Goal: Task Accomplishment & Management: Use online tool/utility

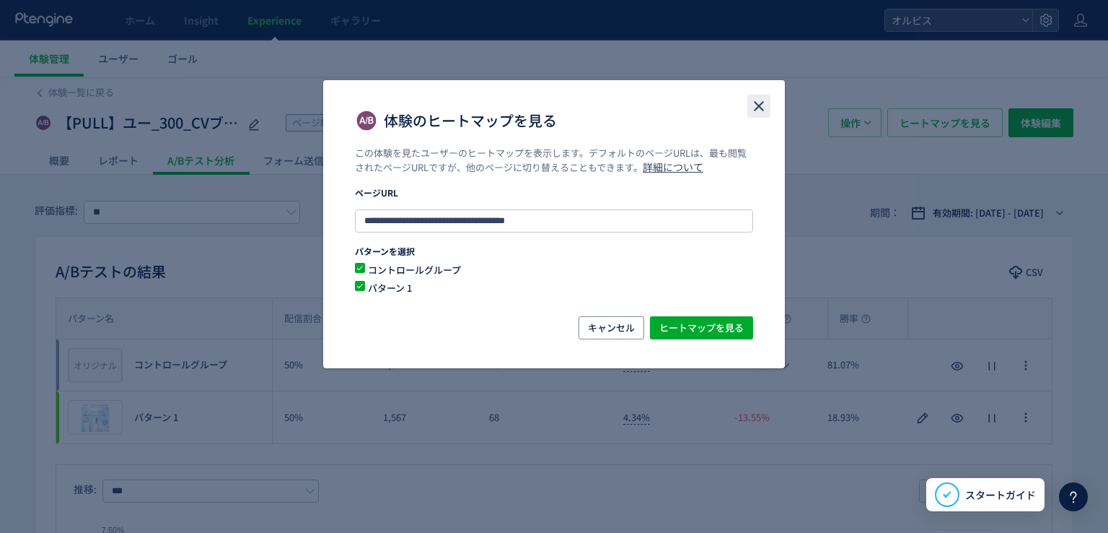
click at [755, 105] on icon "close" at bounding box center [758, 105] width 17 height 17
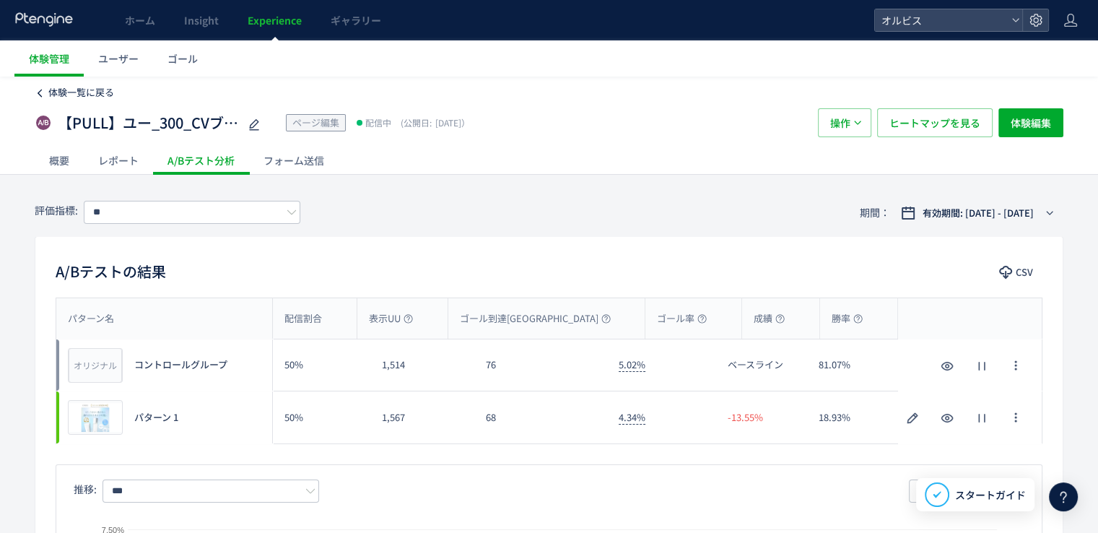
click at [112, 92] on span "体験一覧に戻る" at bounding box center [81, 92] width 66 height 14
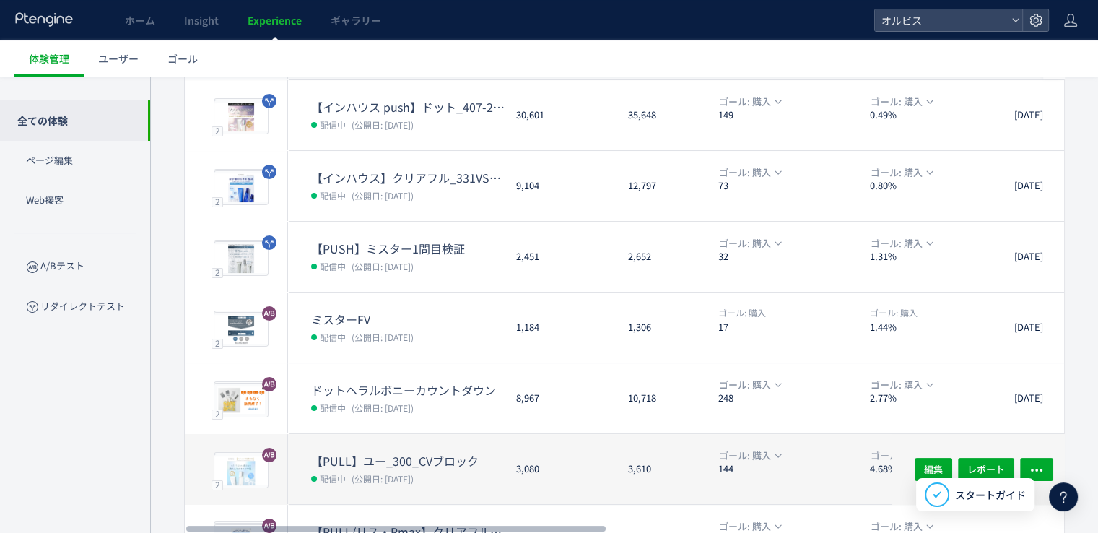
scroll to position [216, 0]
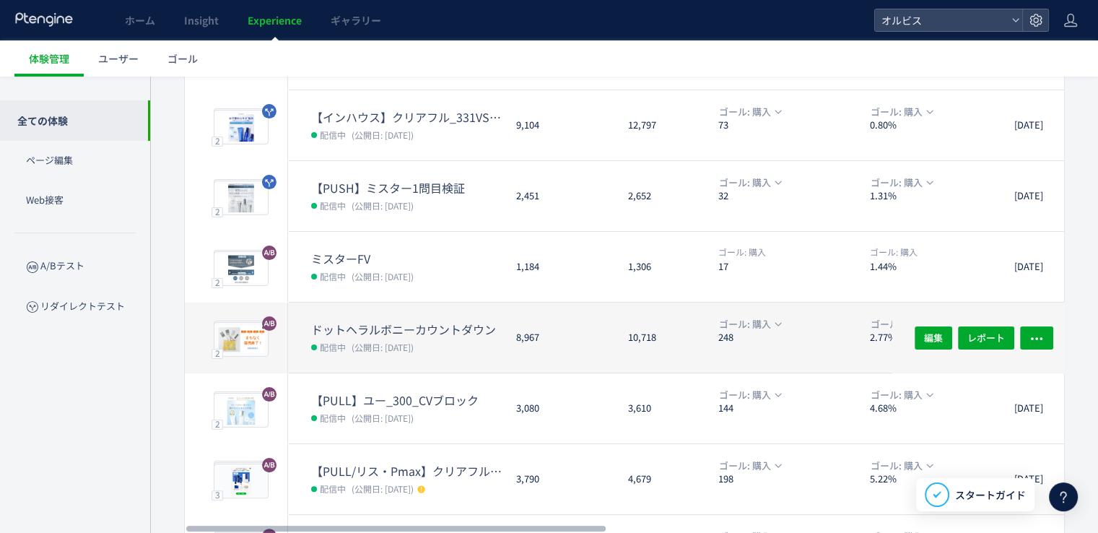
click at [386, 344] on span "(公開日: 2025/09/19)" at bounding box center [382, 347] width 62 height 12
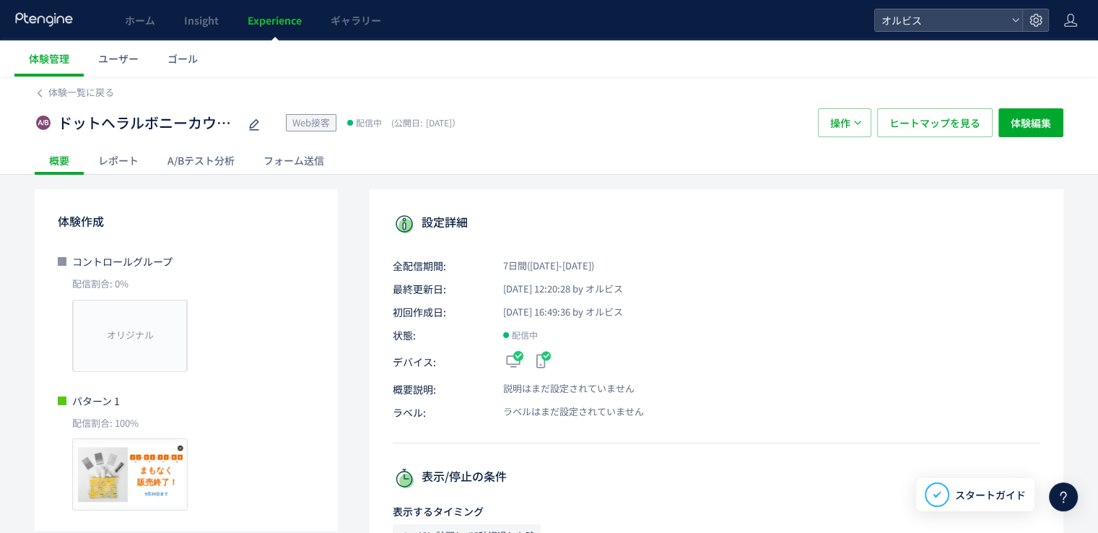
click at [224, 156] on div "A/Bテスト分析" at bounding box center [201, 160] width 96 height 29
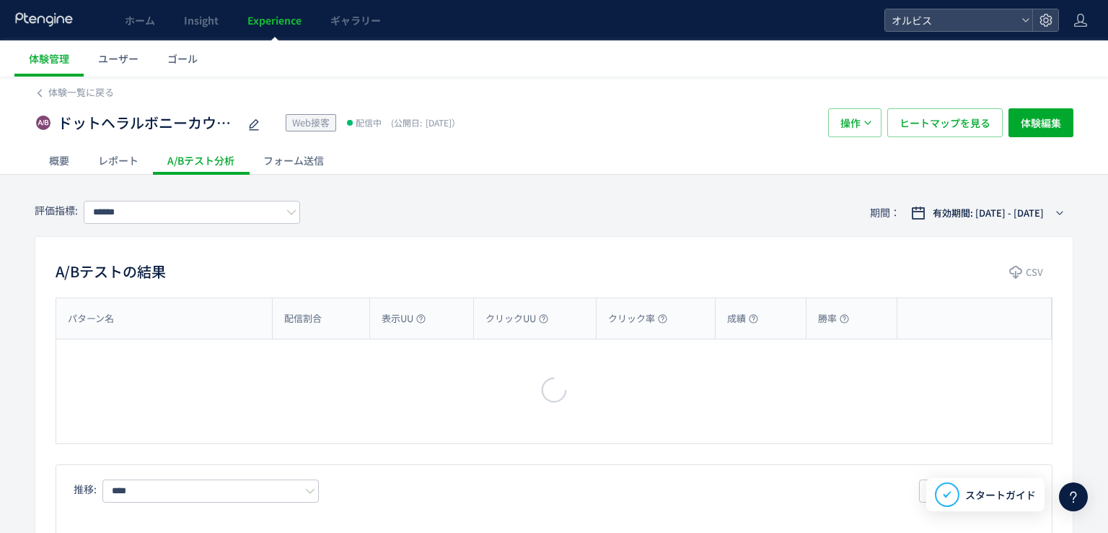
type input "**"
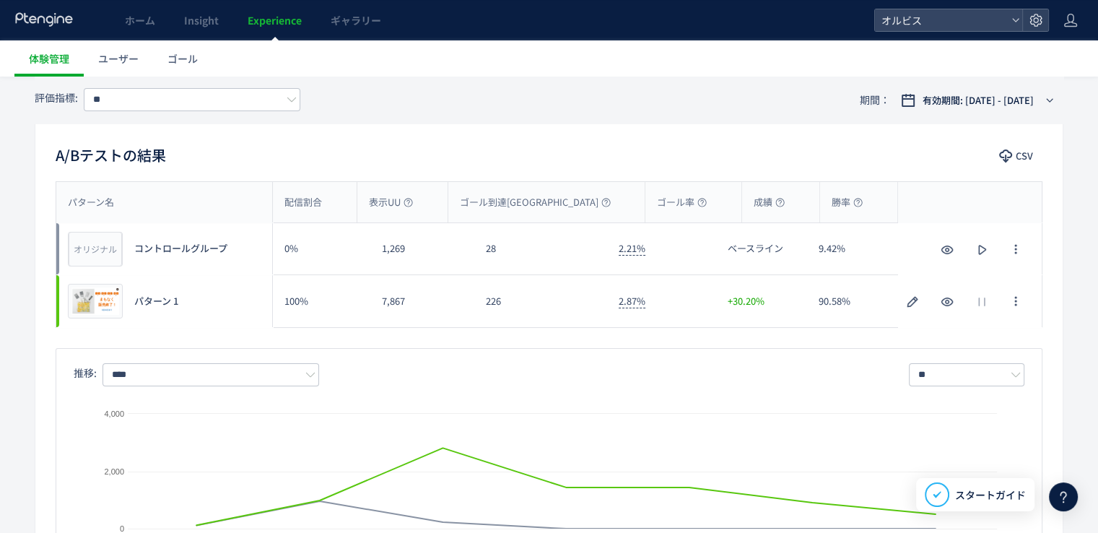
scroll to position [216, 0]
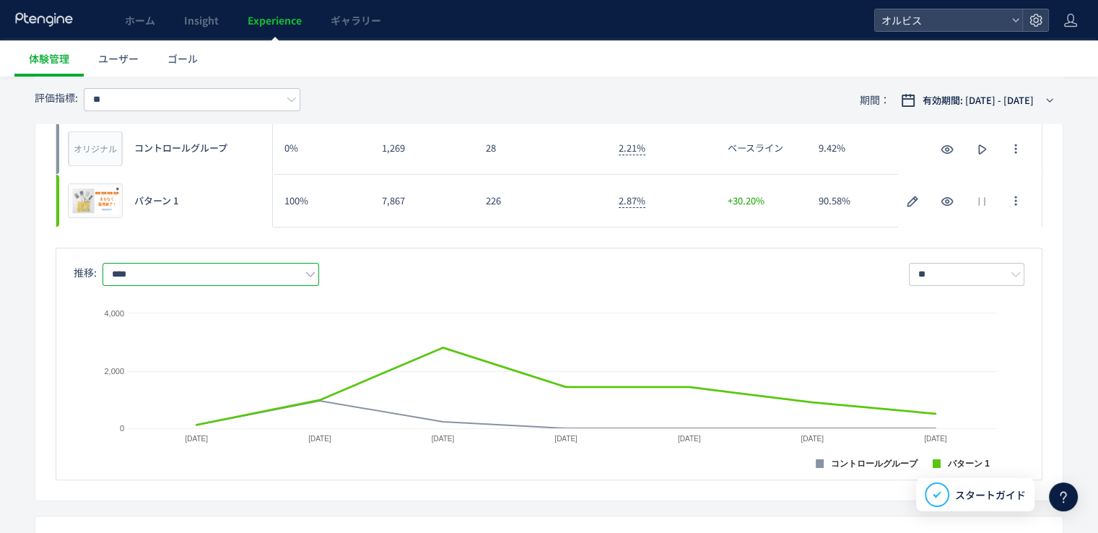
click at [188, 273] on input "****" at bounding box center [210, 274] width 216 height 23
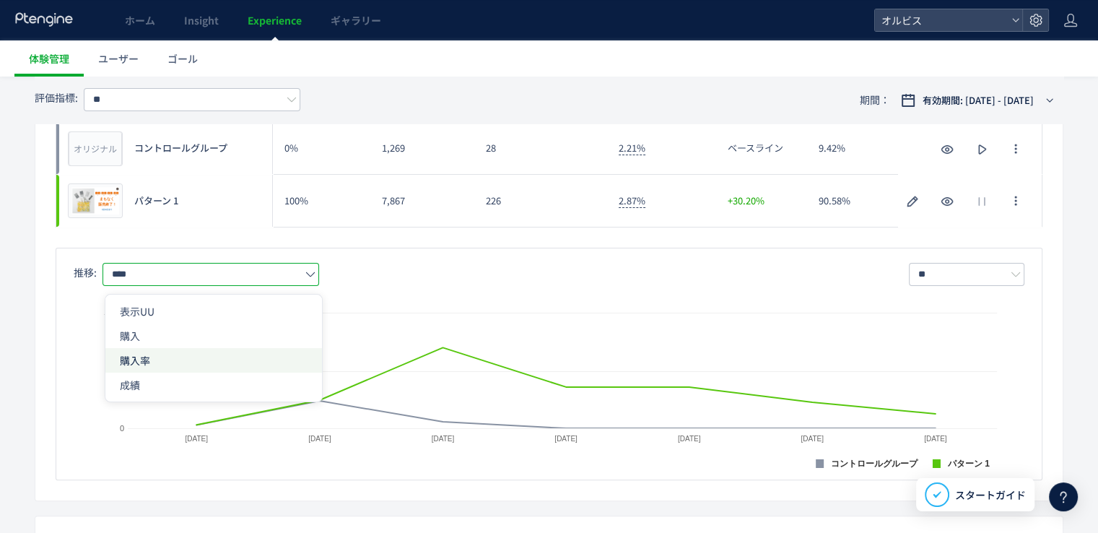
click at [167, 356] on span "購入率" at bounding box center [214, 360] width 188 height 25
type input "***"
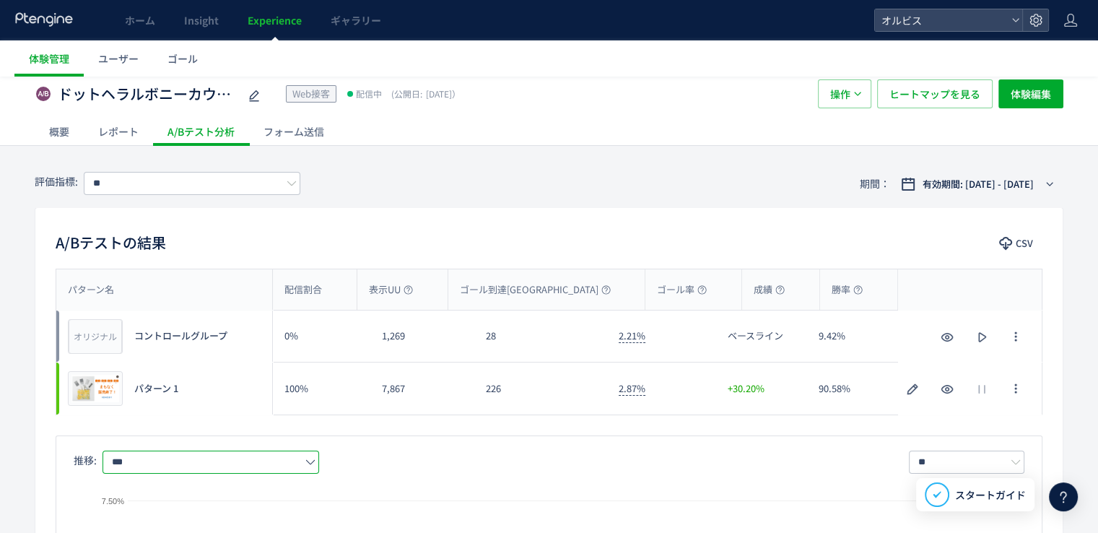
scroll to position [0, 0]
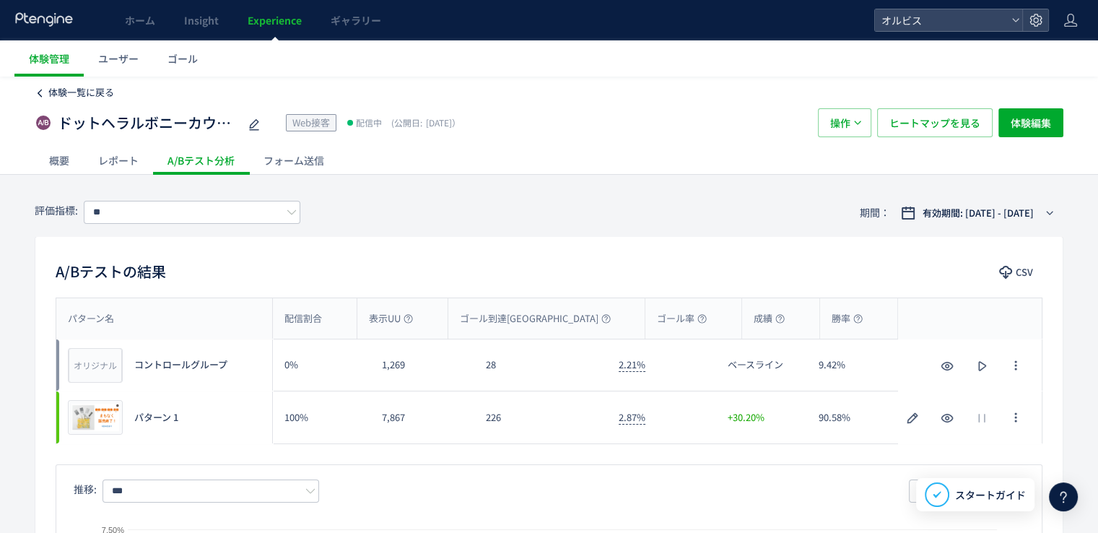
click at [71, 94] on span "体験一覧に戻る" at bounding box center [81, 92] width 66 height 14
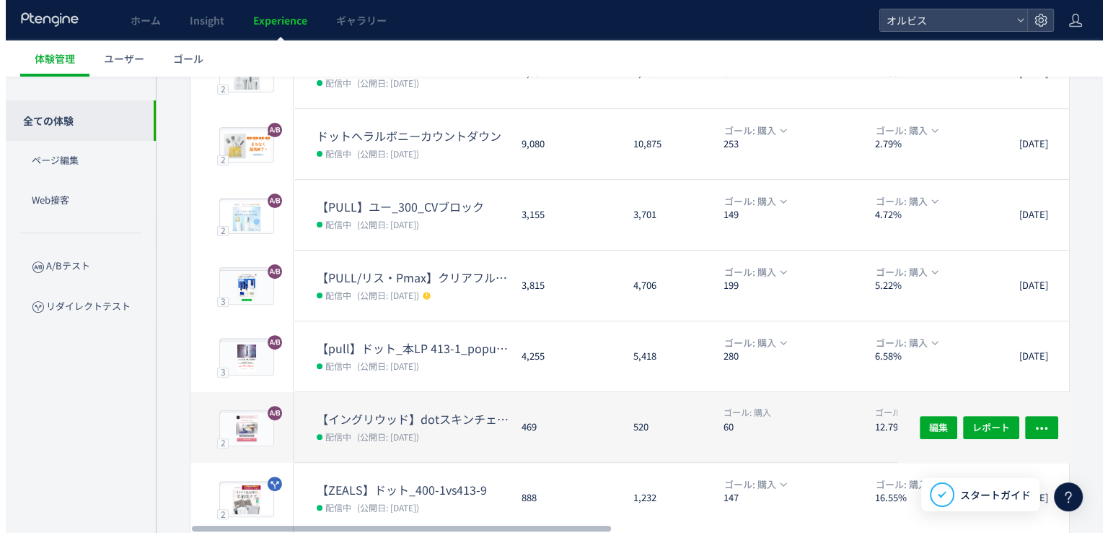
scroll to position [463, 0]
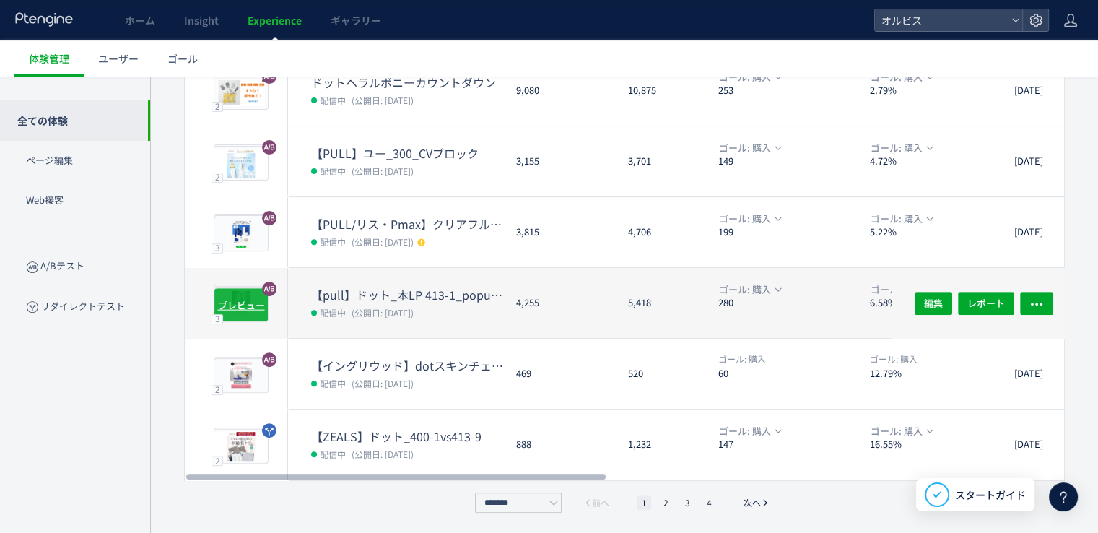
click at [256, 298] on span "プレビュー" at bounding box center [241, 304] width 47 height 14
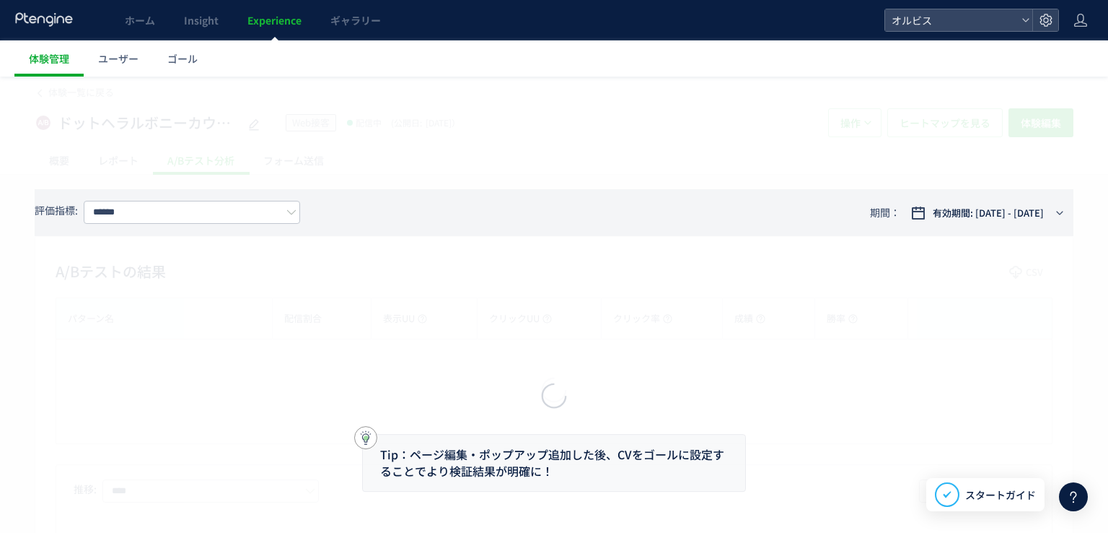
type input "**"
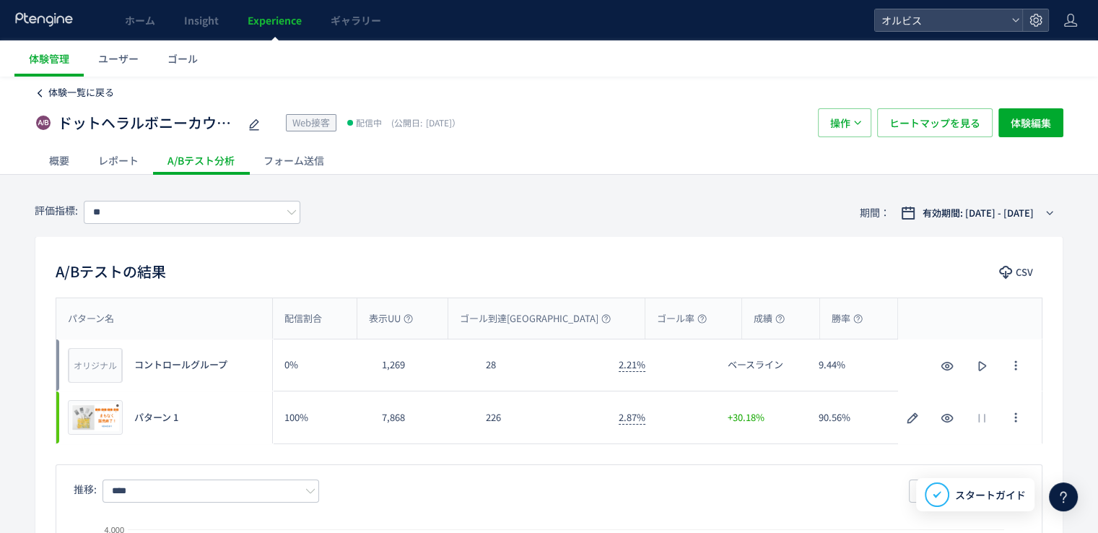
click at [98, 94] on span "体験一覧に戻る" at bounding box center [81, 92] width 66 height 14
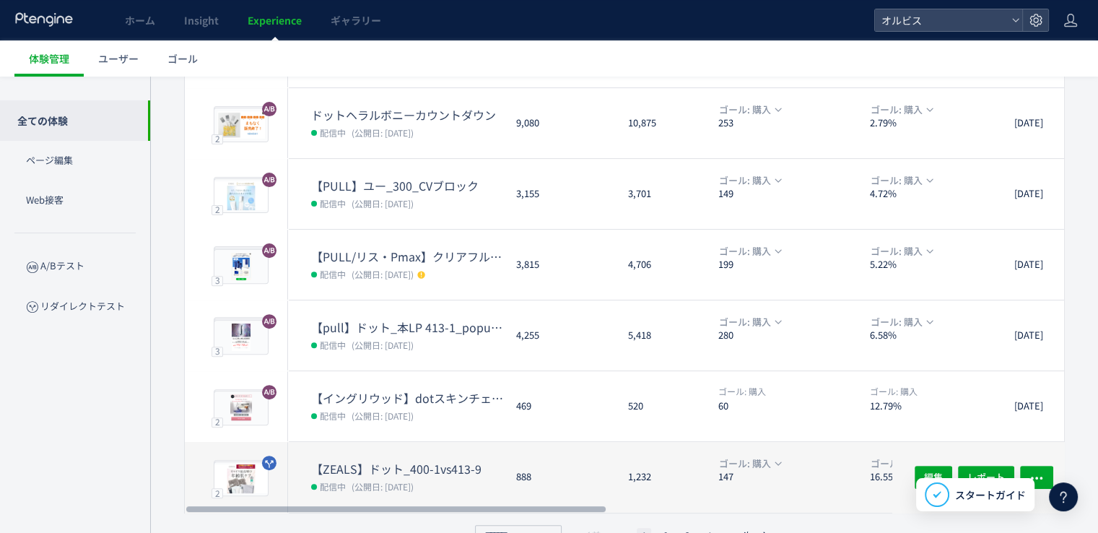
scroll to position [463, 0]
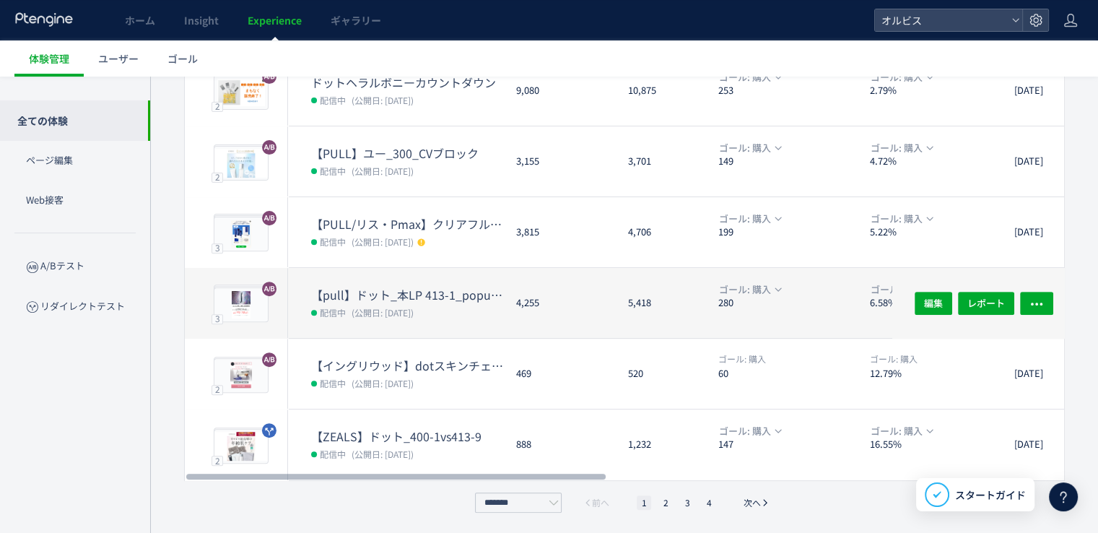
click at [396, 292] on dt "【pull】ドット_本LP 413-1_popup（リンクル）" at bounding box center [407, 294] width 193 height 17
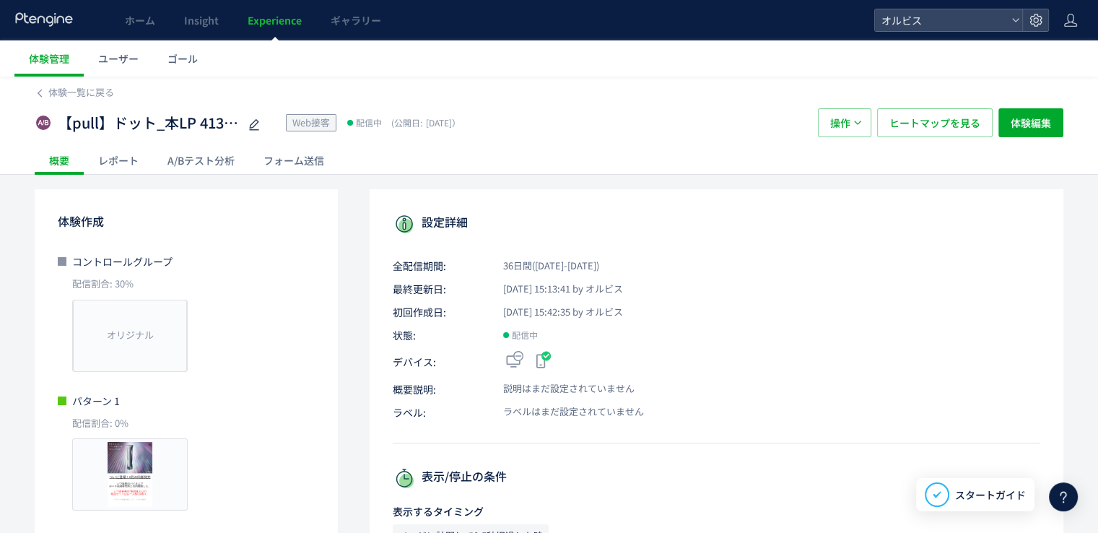
click at [203, 155] on div "A/Bテスト分析" at bounding box center [201, 160] width 96 height 29
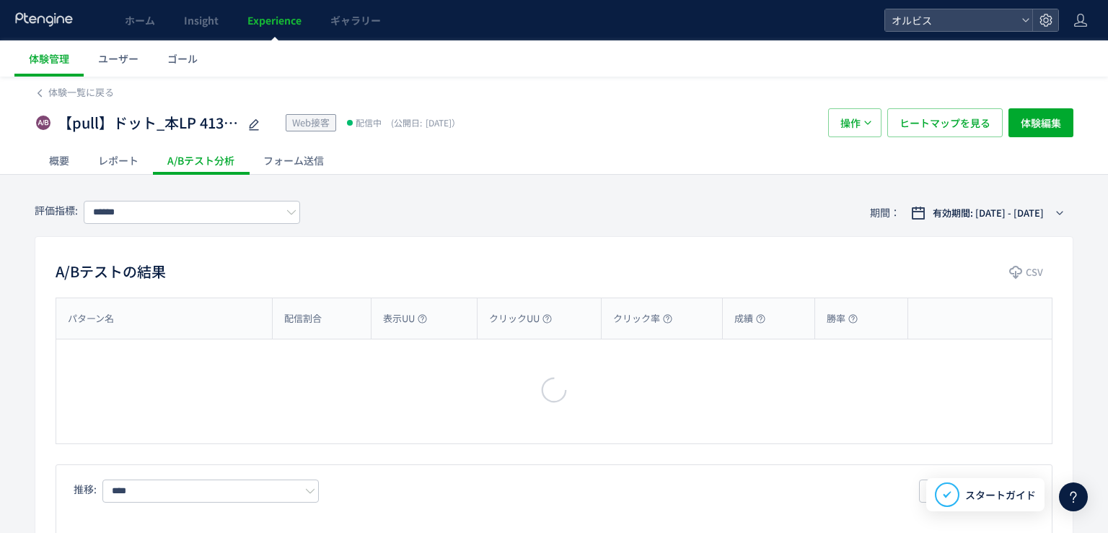
type input "**"
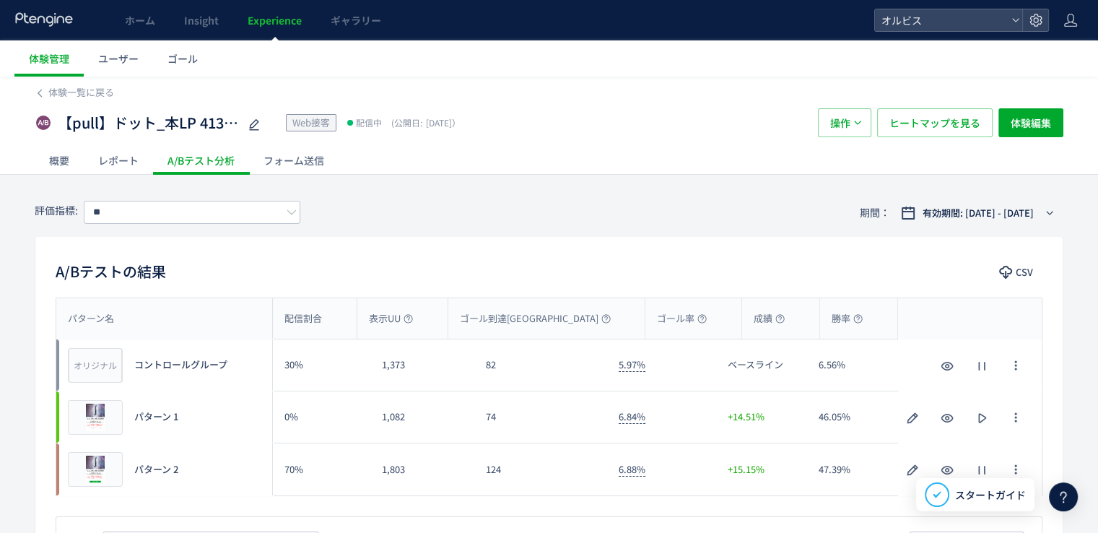
click at [66, 159] on div "概要" at bounding box center [59, 160] width 49 height 29
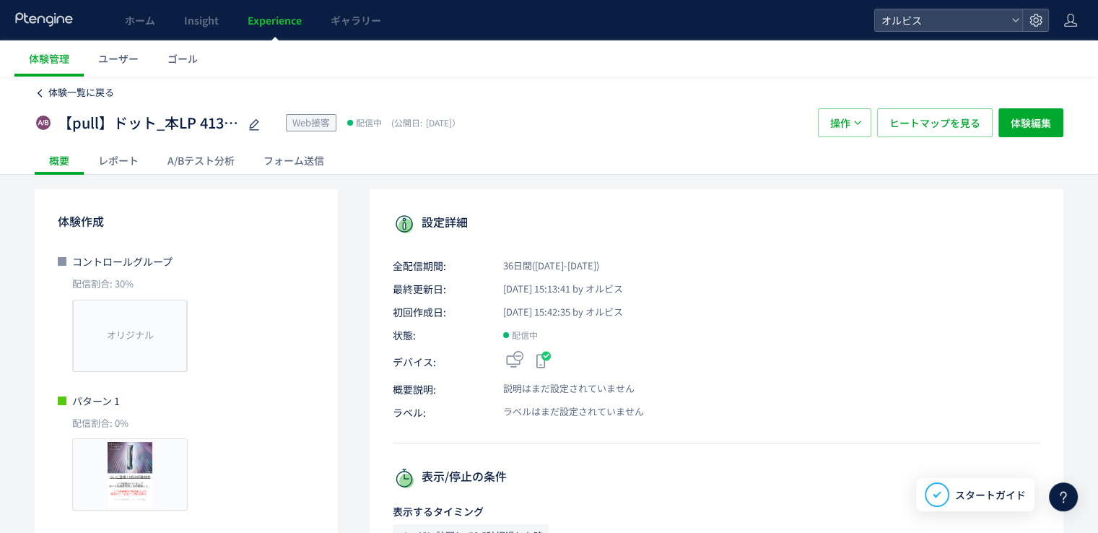
click at [82, 96] on span "体験一覧に戻る" at bounding box center [81, 92] width 66 height 14
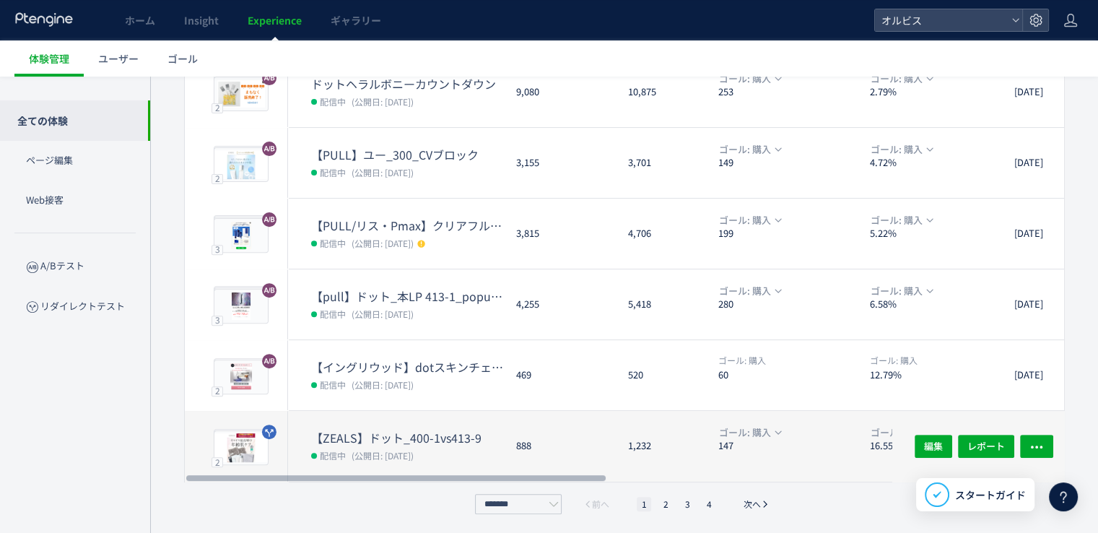
scroll to position [463, 0]
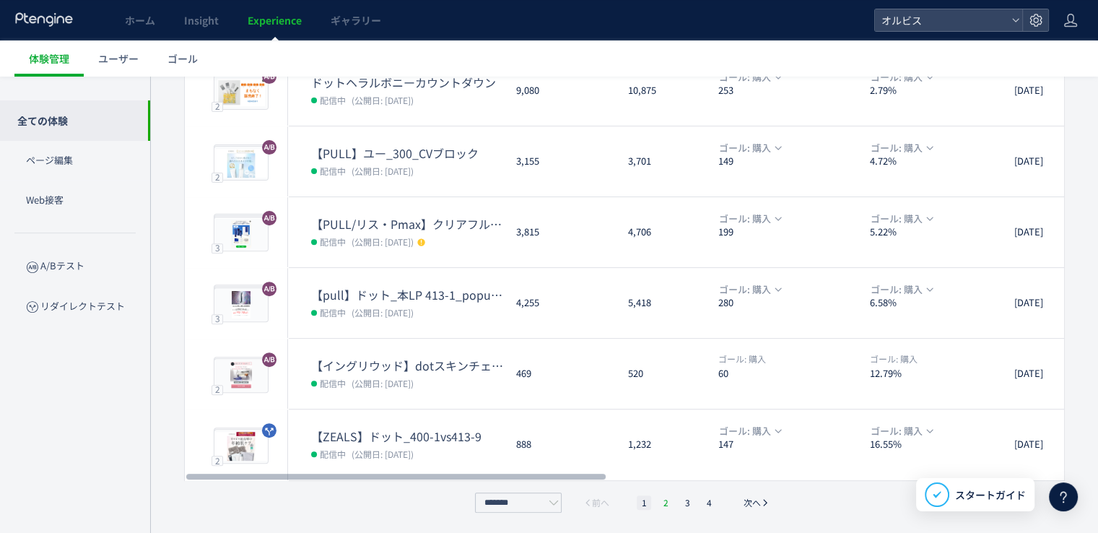
click at [670, 500] on li "2" at bounding box center [665, 502] width 14 height 14
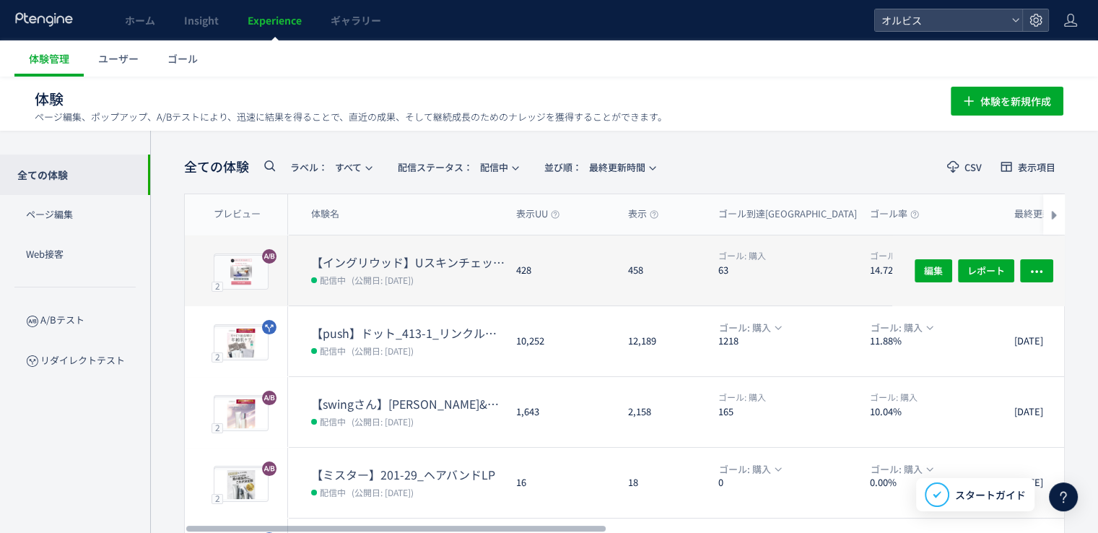
scroll to position [0, 0]
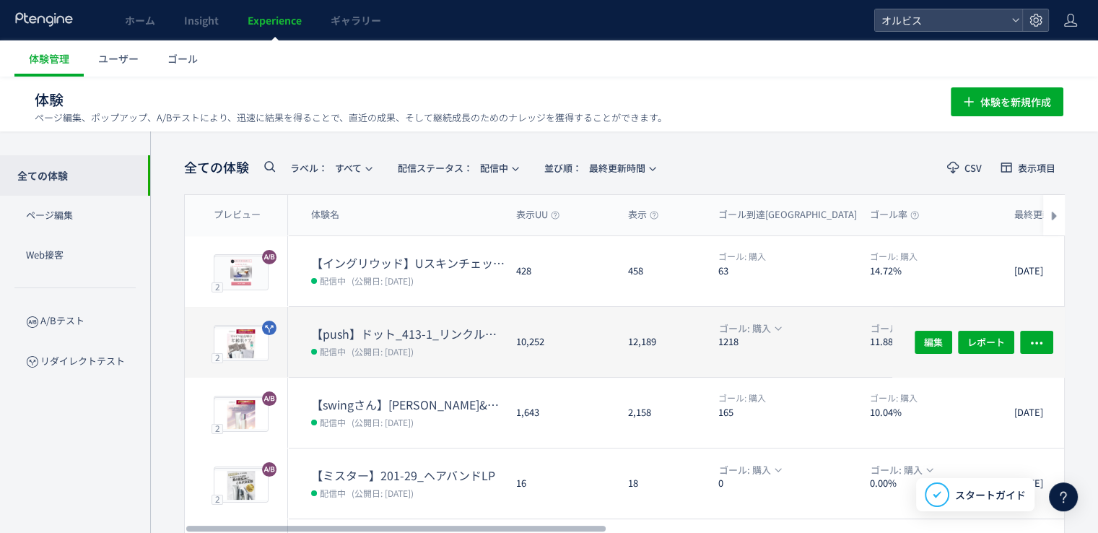
click at [349, 349] on span "配信中" at bounding box center [331, 350] width 40 height 14
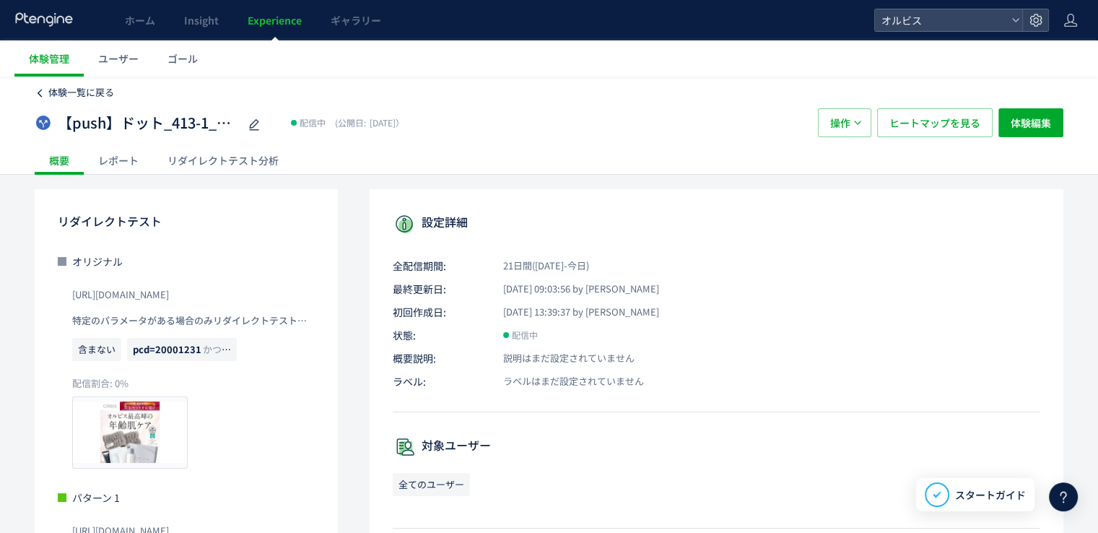
click at [84, 91] on span "体験一覧に戻る" at bounding box center [81, 92] width 66 height 14
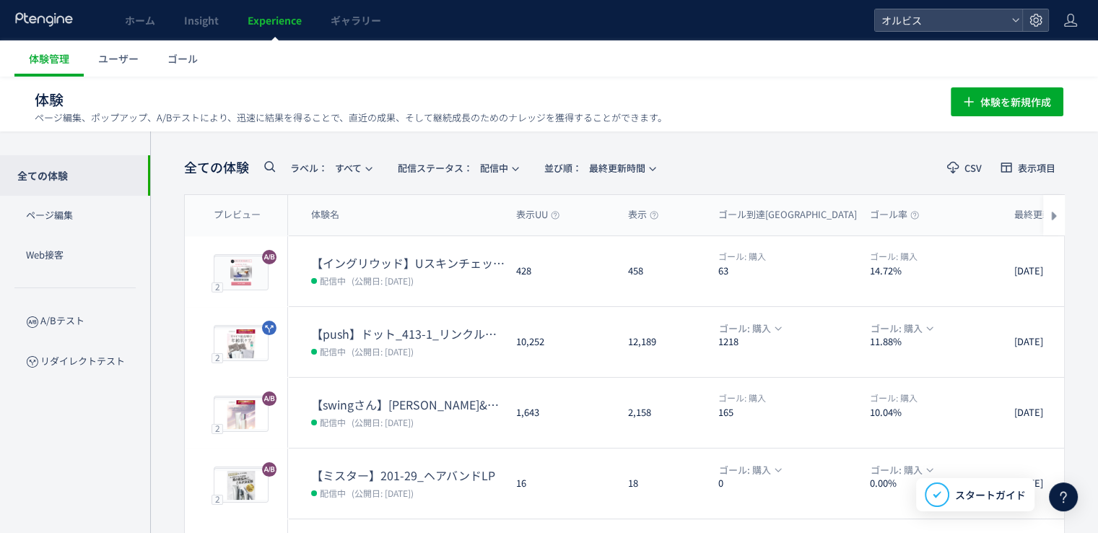
click at [465, 178] on div "全ての体験 ラベル： すべて 配信ステータス​： 配信中 並び順： 最終更新時間" at bounding box center [423, 168] width 479 height 30
click at [471, 166] on span "配信ステータス​：" at bounding box center [435, 168] width 75 height 14
drag, startPoint x: 459, startPoint y: 284, endPoint x: 335, endPoint y: 162, distance: 173.5
click at [459, 286] on li "停止中" at bounding box center [460, 286] width 59 height 26
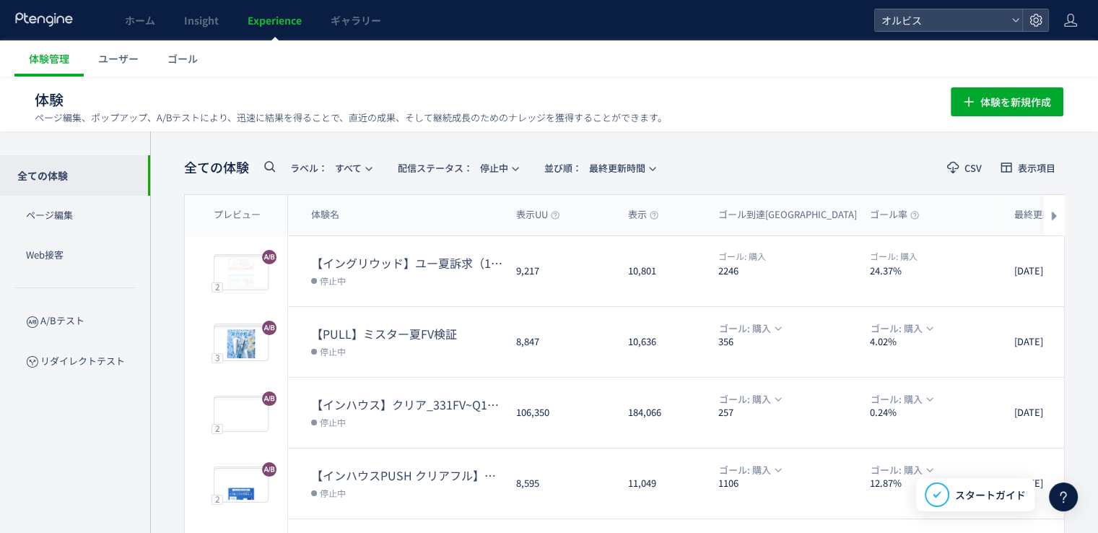
click at [273, 170] on use at bounding box center [269, 166] width 11 height 11
type input "*"
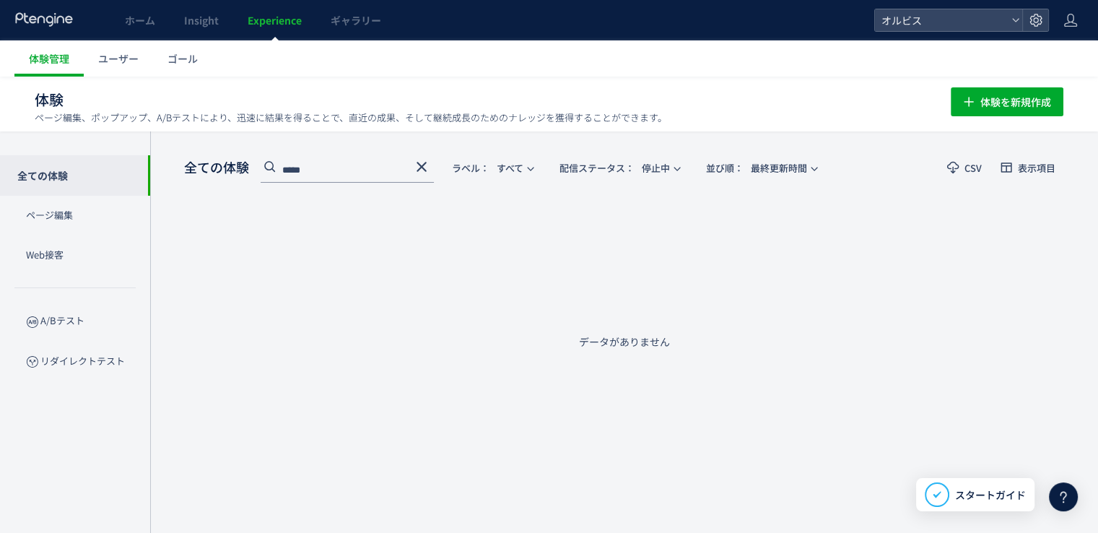
click at [339, 165] on input "*****" at bounding box center [347, 170] width 173 height 23
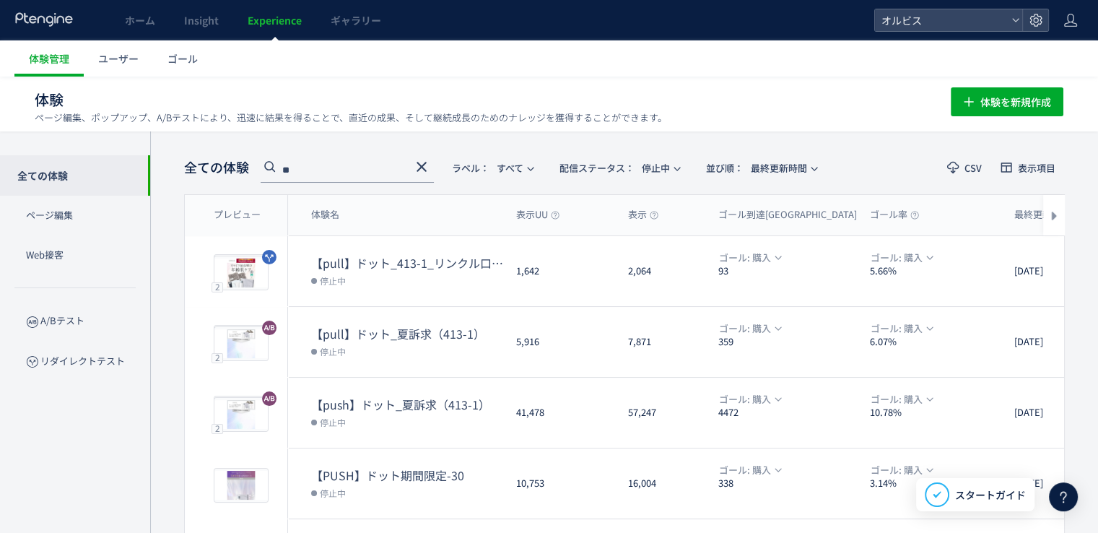
type input "*"
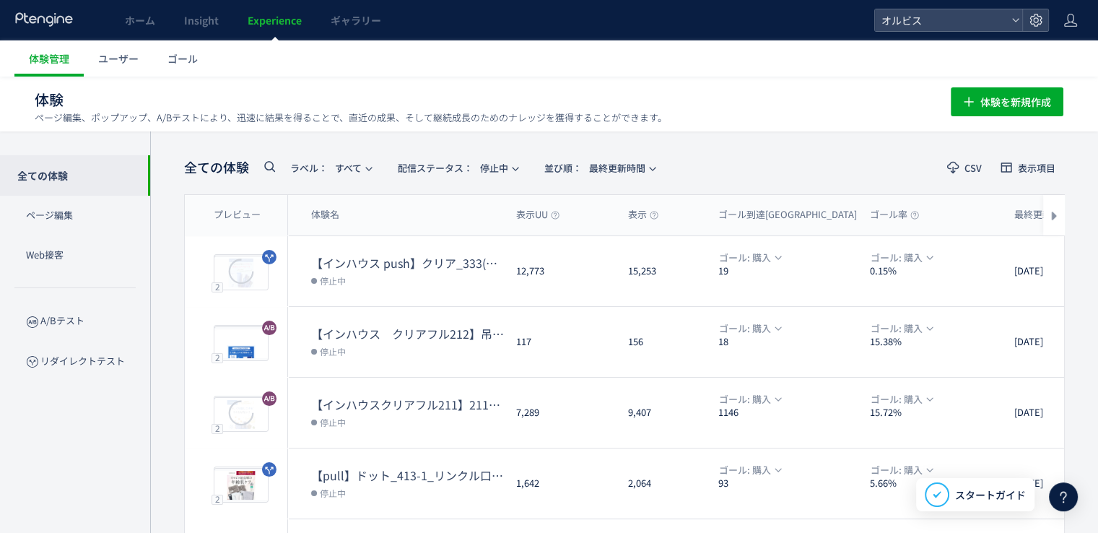
scroll to position [0, 27]
click at [339, 165] on span "ラベル： すべて" at bounding box center [325, 168] width 71 height 24
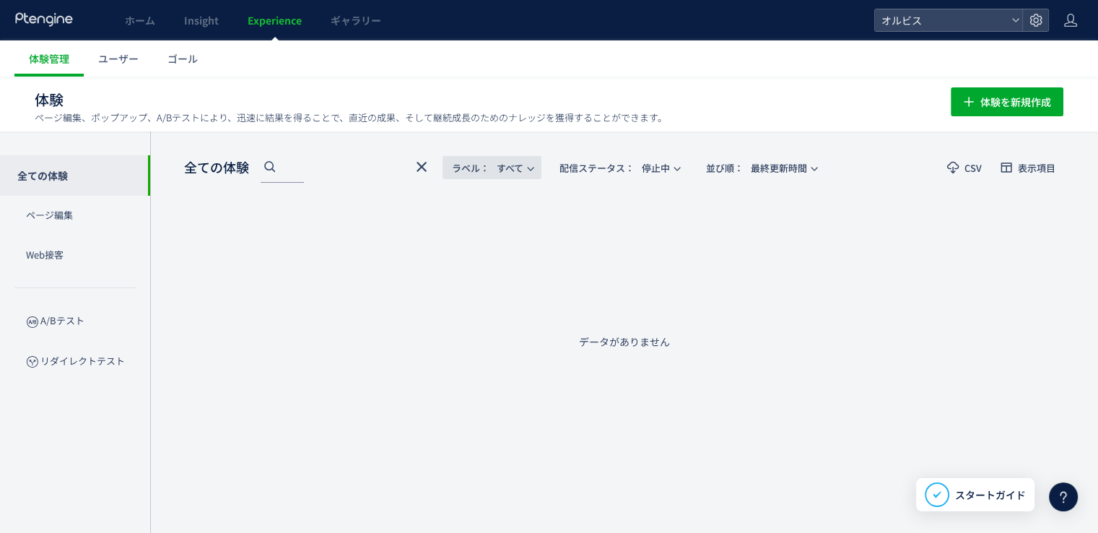
scroll to position [0, 0]
click at [339, 165] on input "******" at bounding box center [347, 170] width 173 height 23
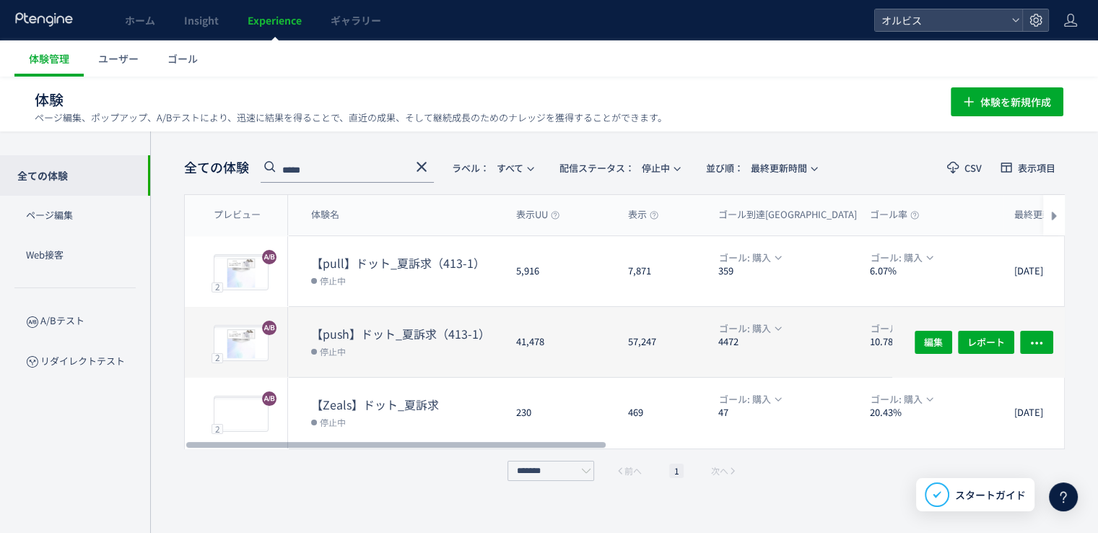
type input "*****"
click at [410, 333] on dt "【push】ドット_夏訴求（413-1）" at bounding box center [407, 333] width 193 height 17
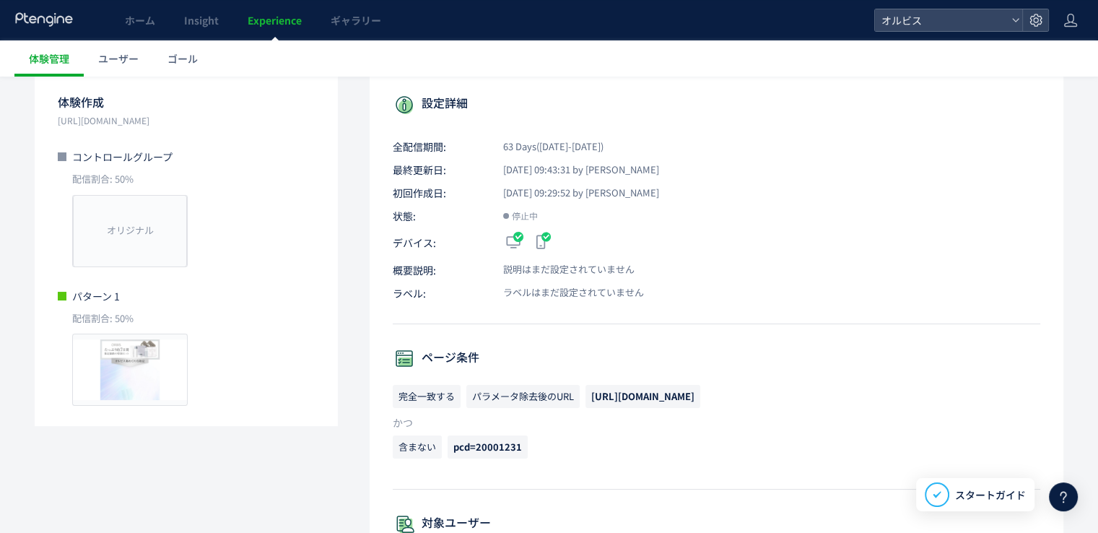
scroll to position [144, 0]
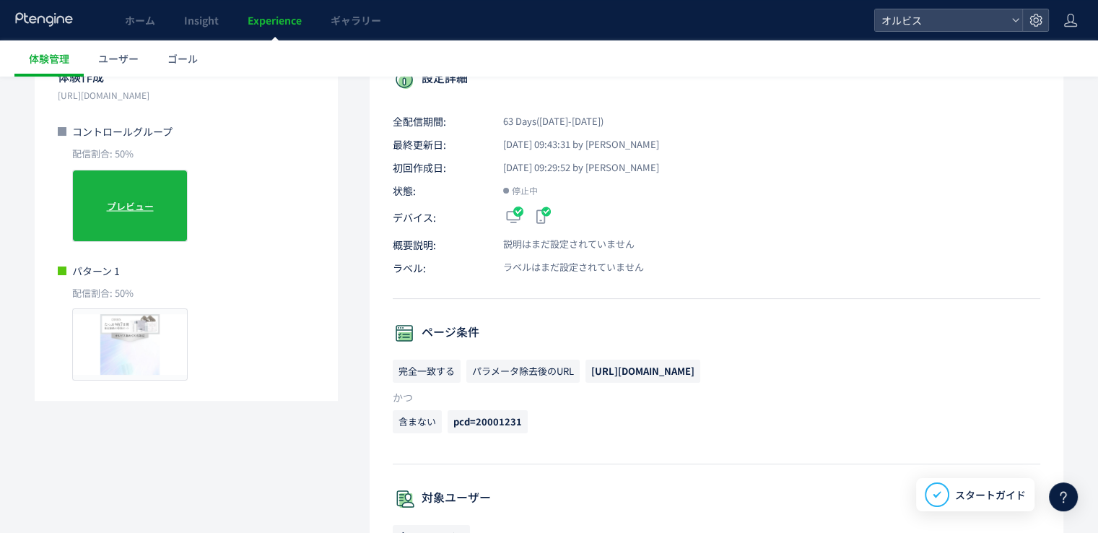
click at [114, 206] on span "プレビュー" at bounding box center [130, 205] width 47 height 14
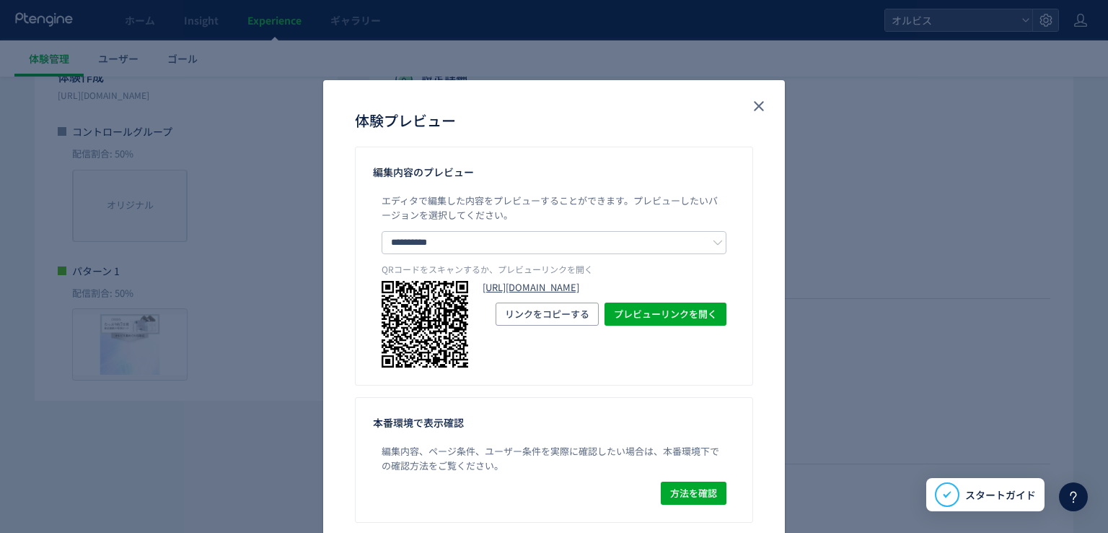
click at [543, 294] on link "[URL][DOMAIN_NAME]" at bounding box center [605, 288] width 244 height 14
click at [758, 105] on icon "close" at bounding box center [758, 105] width 17 height 17
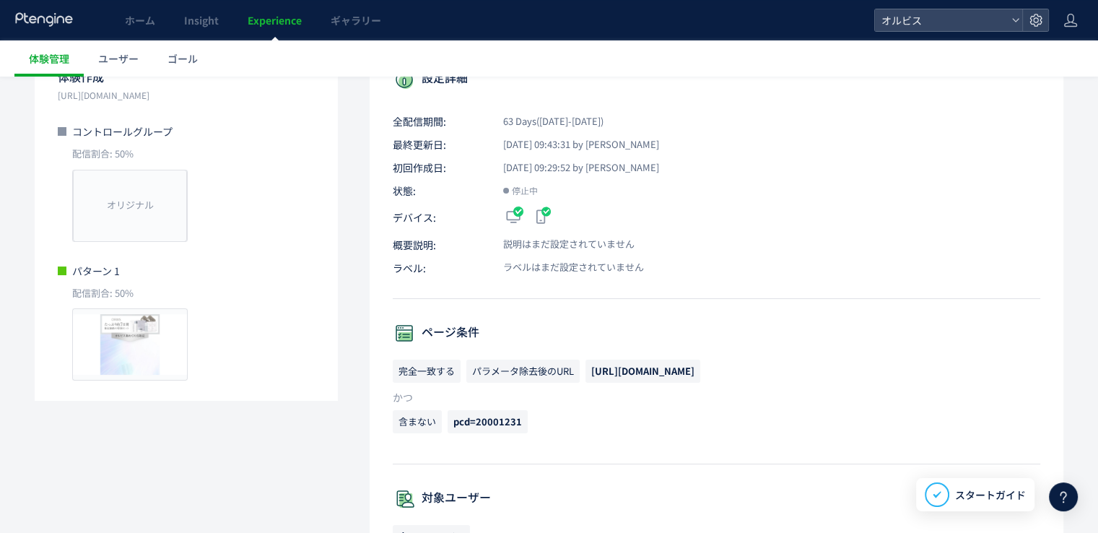
scroll to position [0, 0]
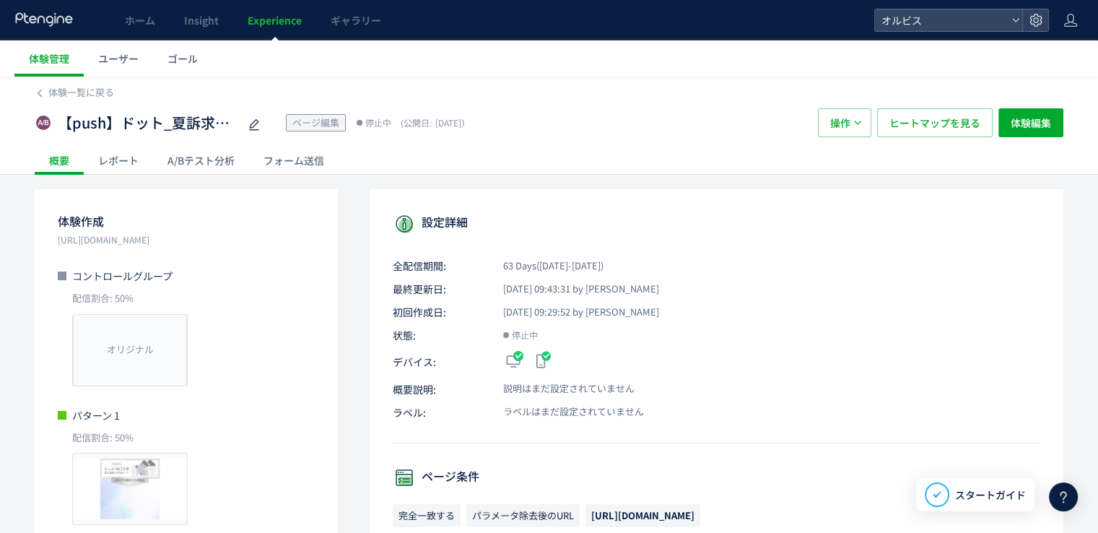
click at [189, 159] on div "A/Bテスト分析" at bounding box center [201, 160] width 96 height 29
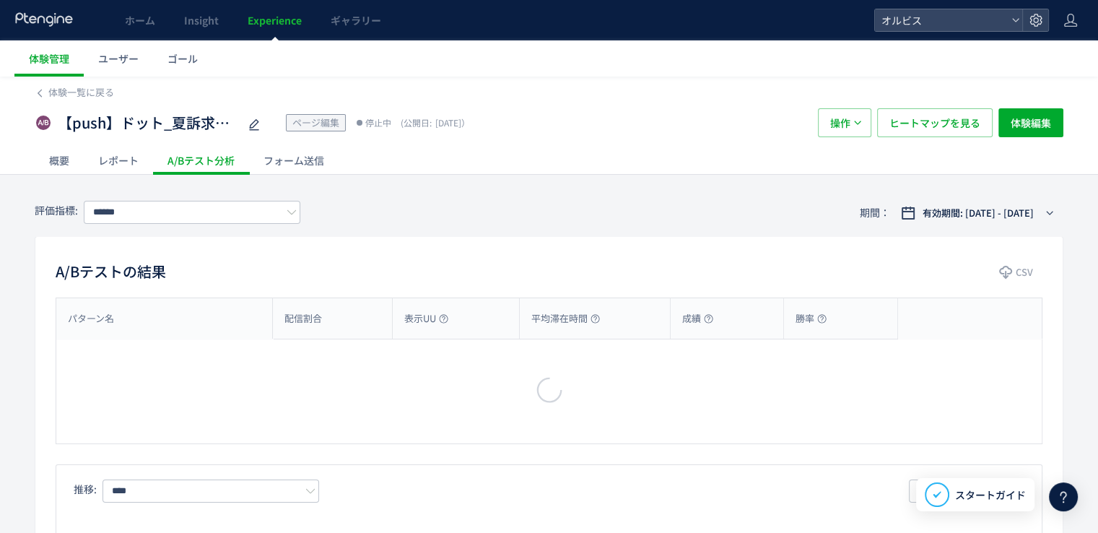
type input "**"
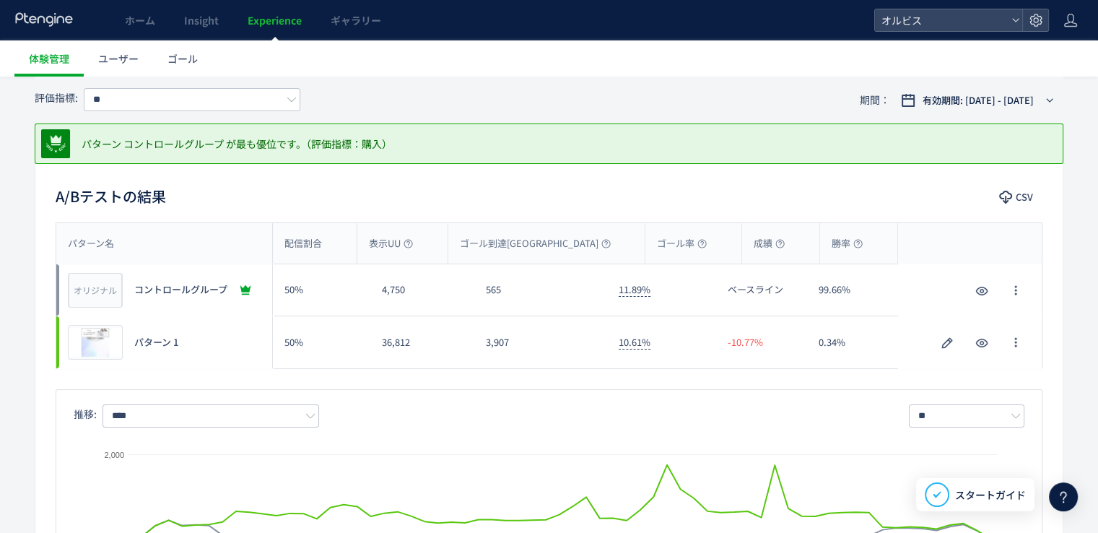
scroll to position [216, 0]
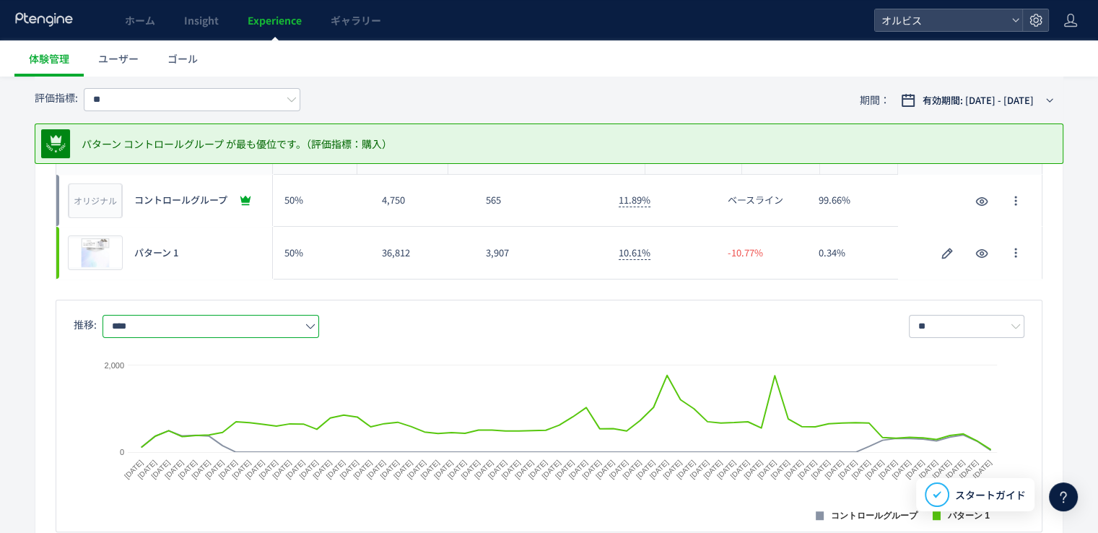
click at [251, 327] on input "****" at bounding box center [210, 326] width 216 height 23
click at [425, 297] on div "パターン名 配信割合 表示UU ゴール到達UU ゴール率 成績 勝率 パターン名 オリジナル プレビュー コントロールグループ 50% 4,750 565 1…" at bounding box center [548, 332] width 1027 height 399
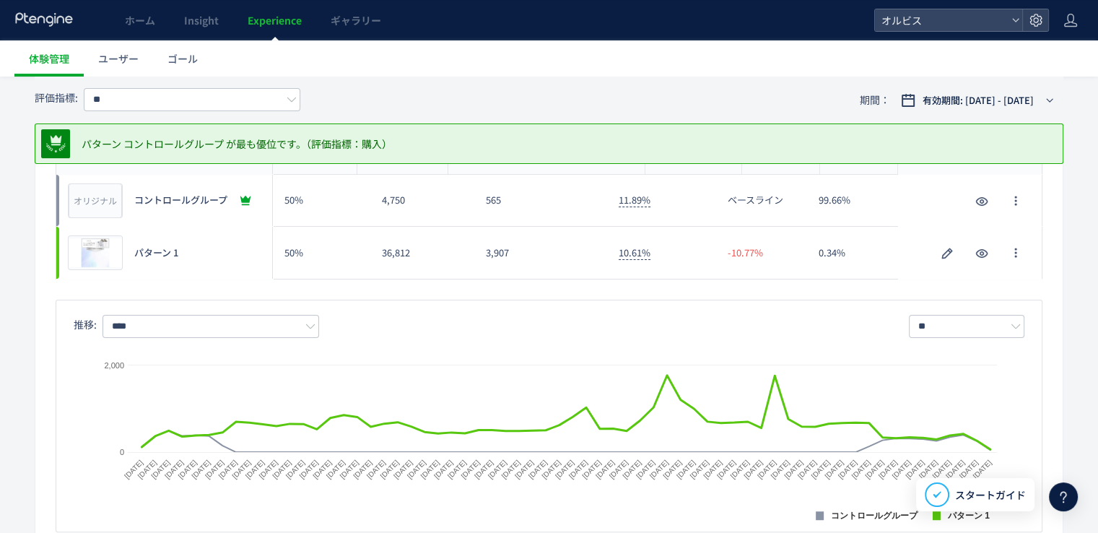
scroll to position [0, 0]
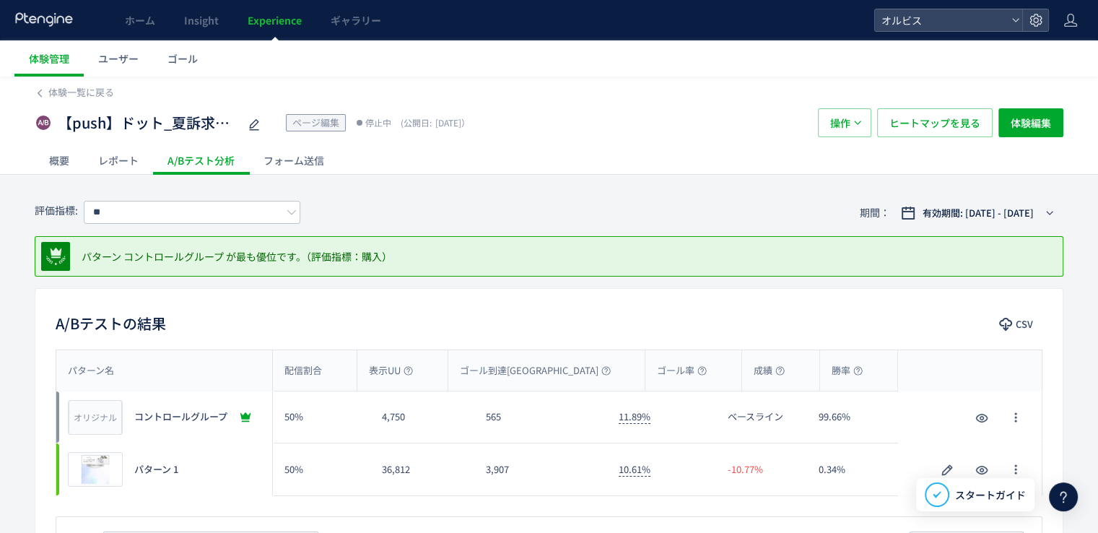
click at [66, 157] on div "概要" at bounding box center [59, 160] width 49 height 29
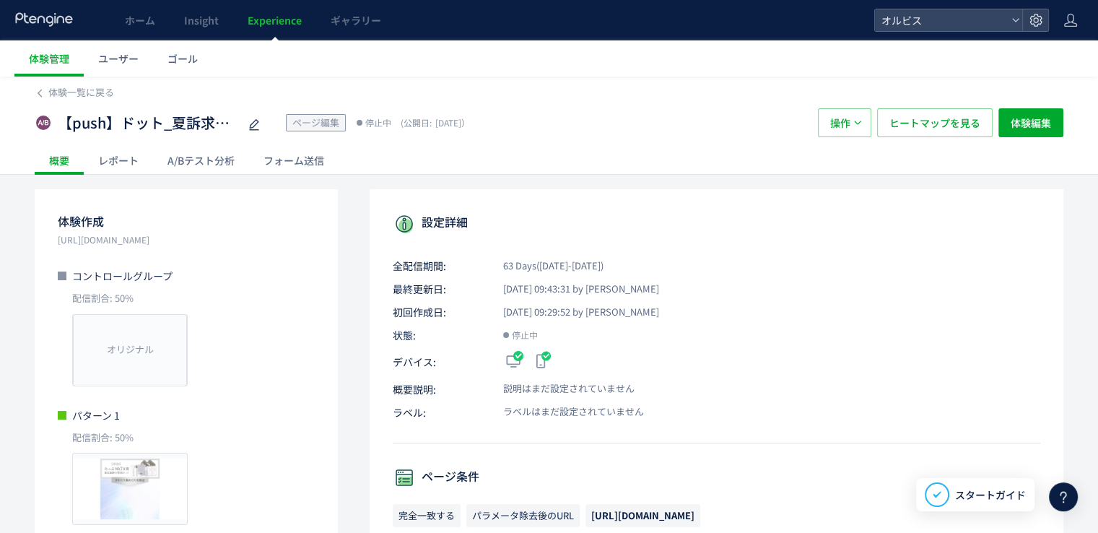
click at [196, 159] on div "A/Bテスト分析" at bounding box center [201, 160] width 96 height 29
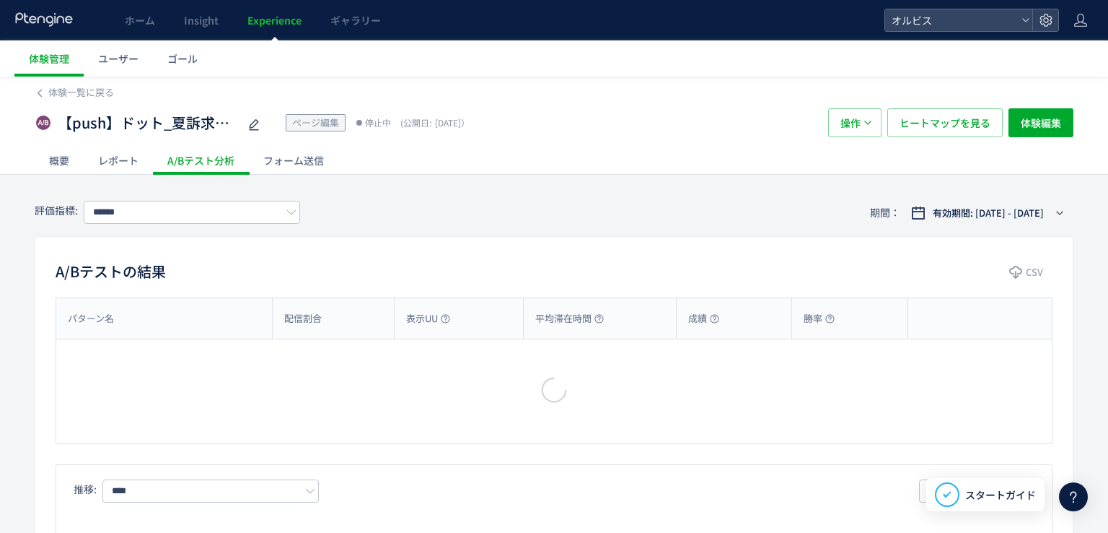
type input "**"
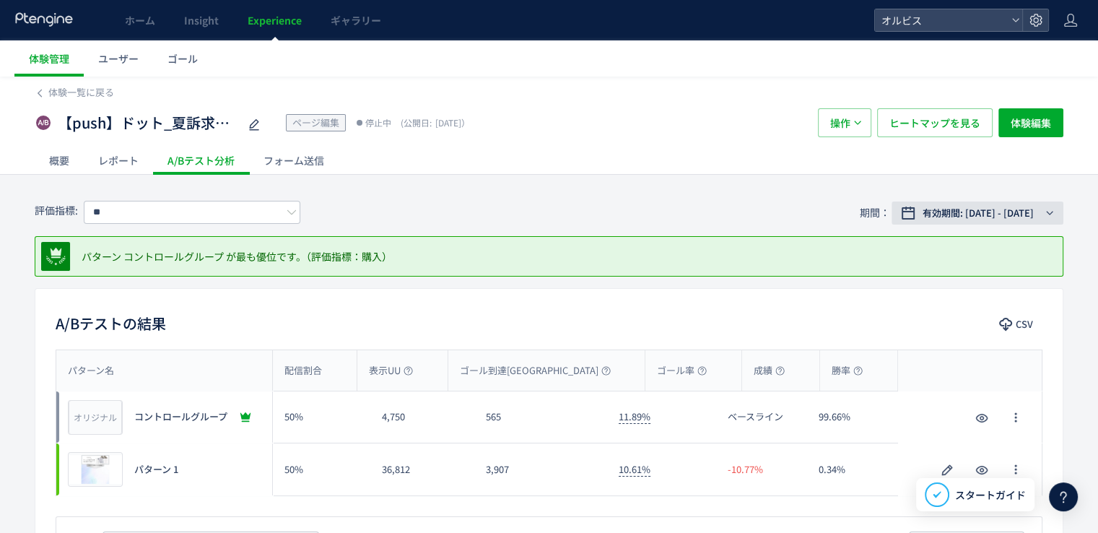
click at [939, 218] on span "有効期間: [DATE] - [DATE]" at bounding box center [977, 213] width 111 height 14
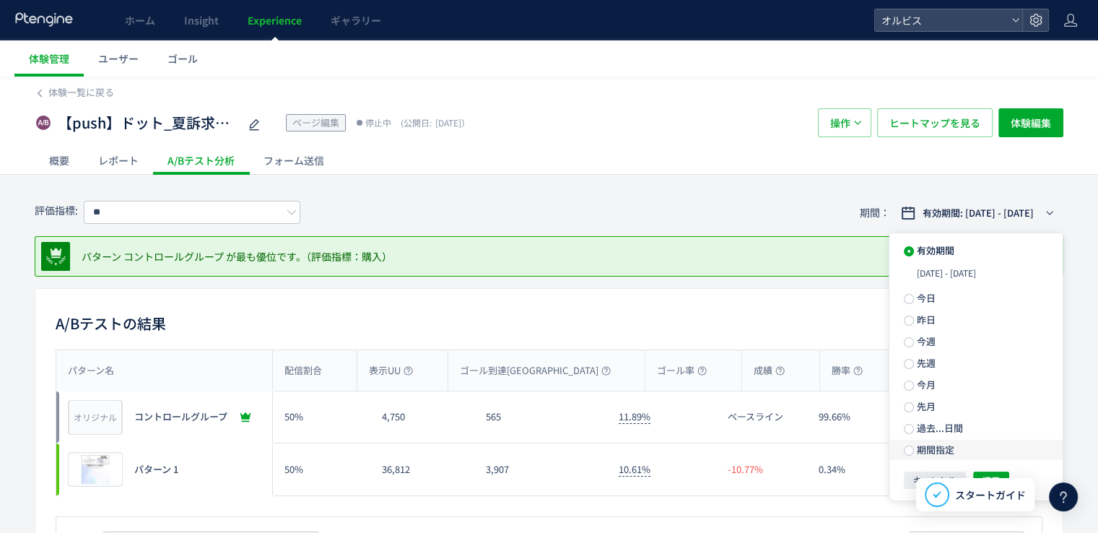
click at [927, 450] on span "期間指定" at bounding box center [934, 449] width 40 height 14
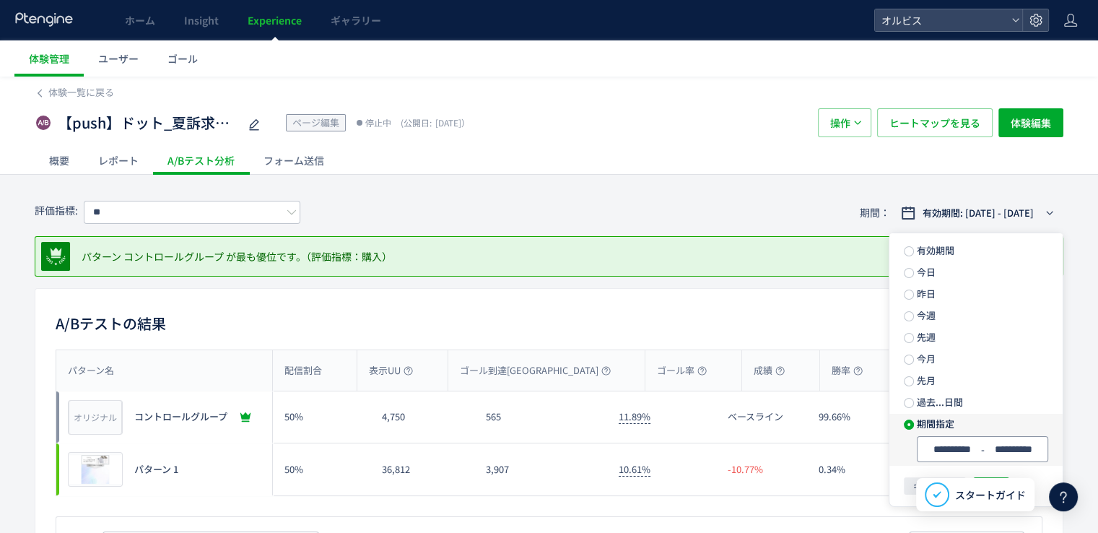
click at [981, 455] on span "-" at bounding box center [982, 449] width 7 height 20
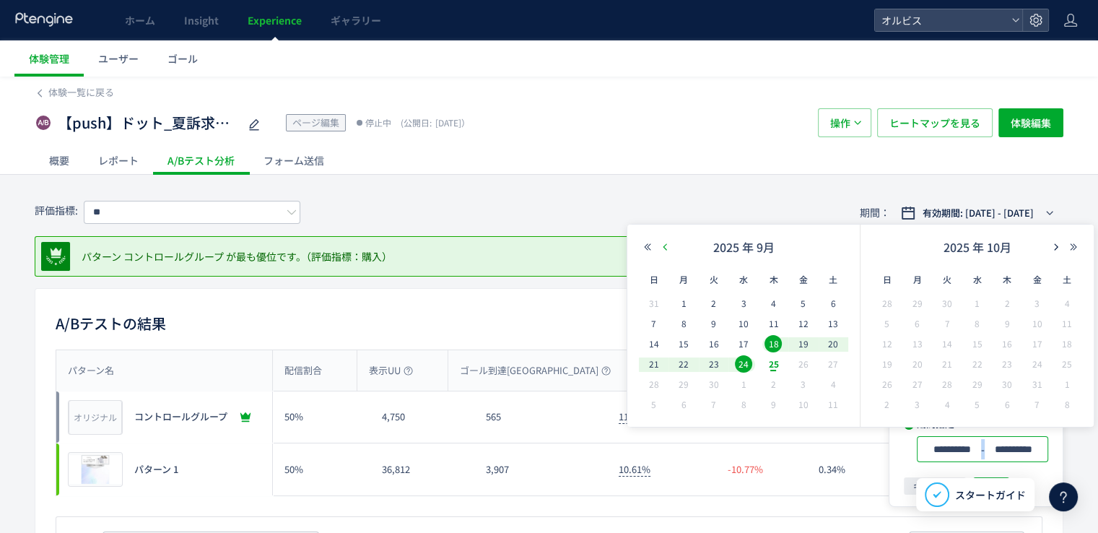
click at [665, 245] on use "button" at bounding box center [664, 247] width 4 height 6
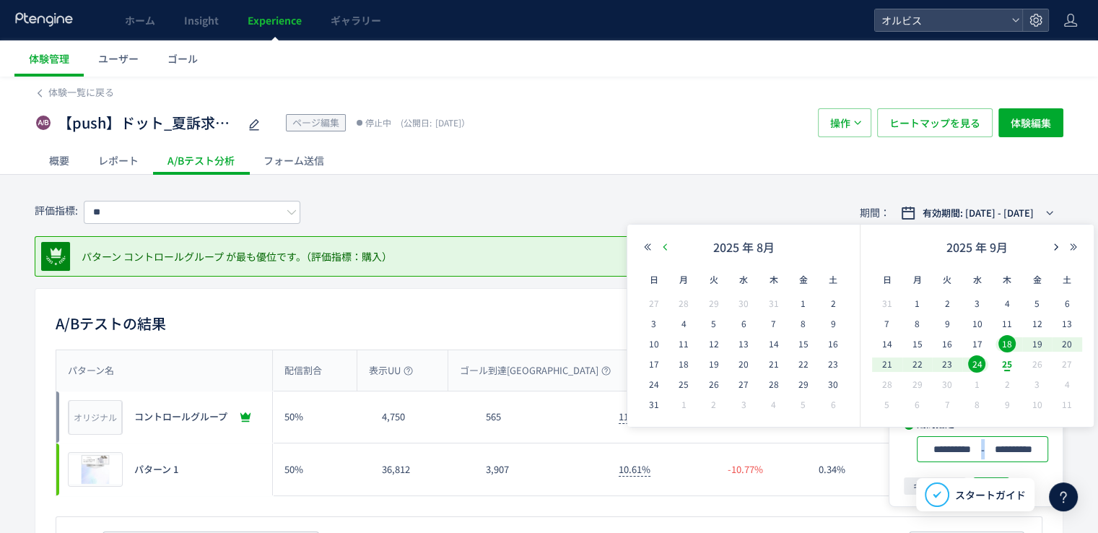
click at [665, 245] on use "button" at bounding box center [664, 247] width 4 height 6
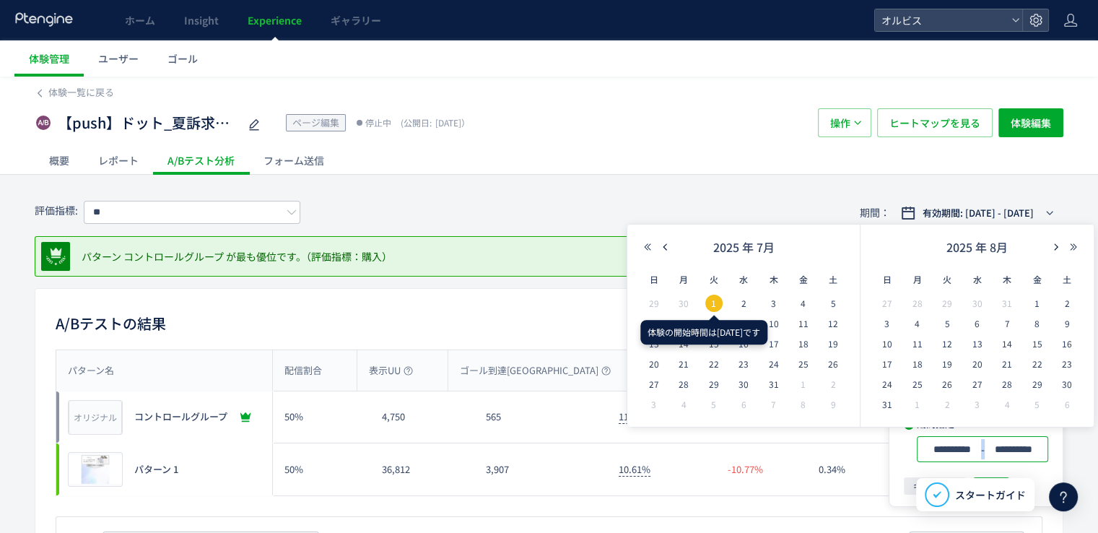
click at [714, 304] on span "1" at bounding box center [713, 302] width 17 height 17
click at [652, 321] on span "6" at bounding box center [653, 323] width 17 height 17
type input "**********"
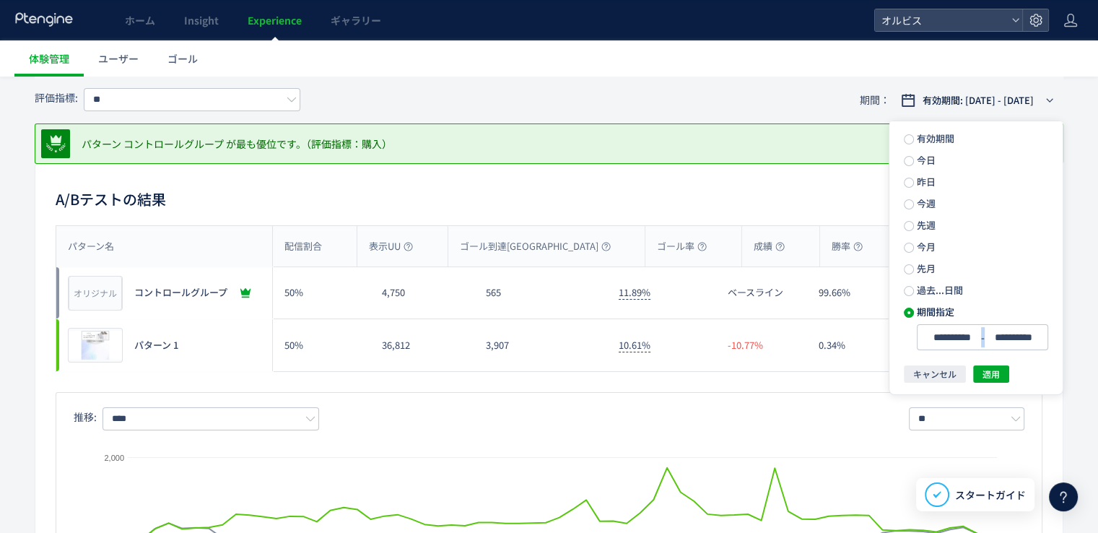
scroll to position [144, 0]
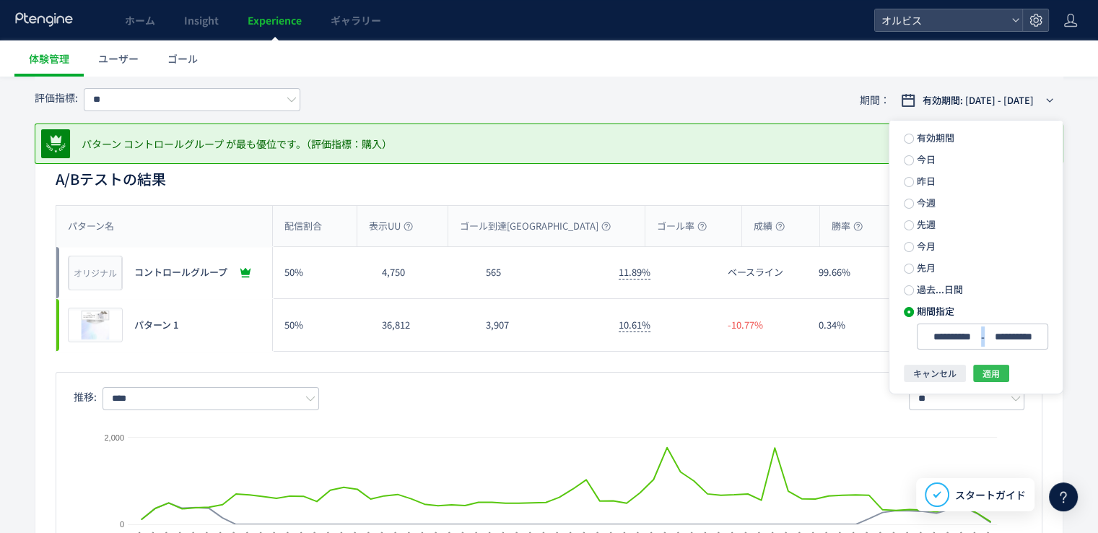
click at [981, 376] on button "適用" at bounding box center [991, 372] width 36 height 17
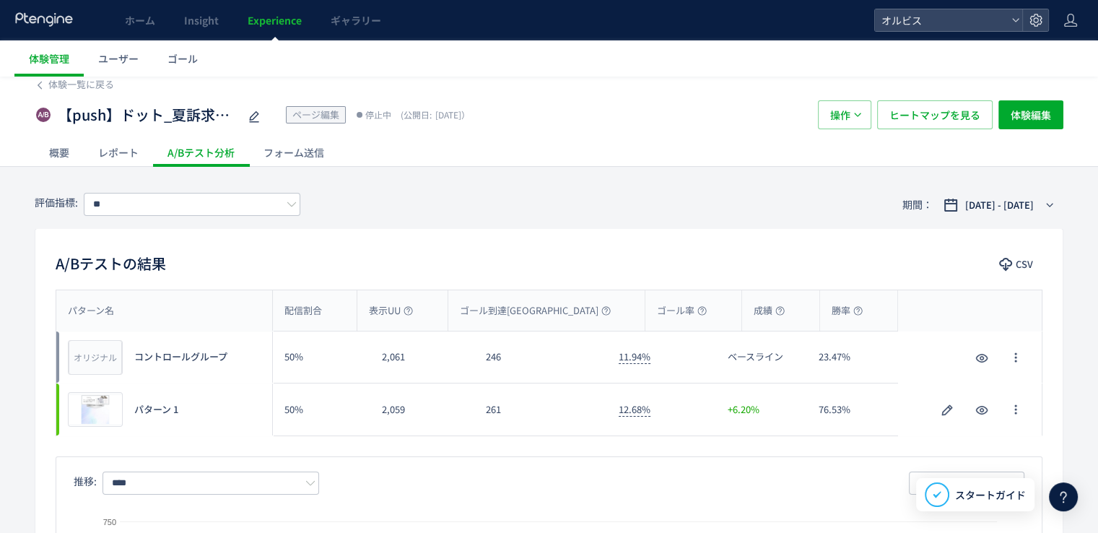
scroll to position [0, 0]
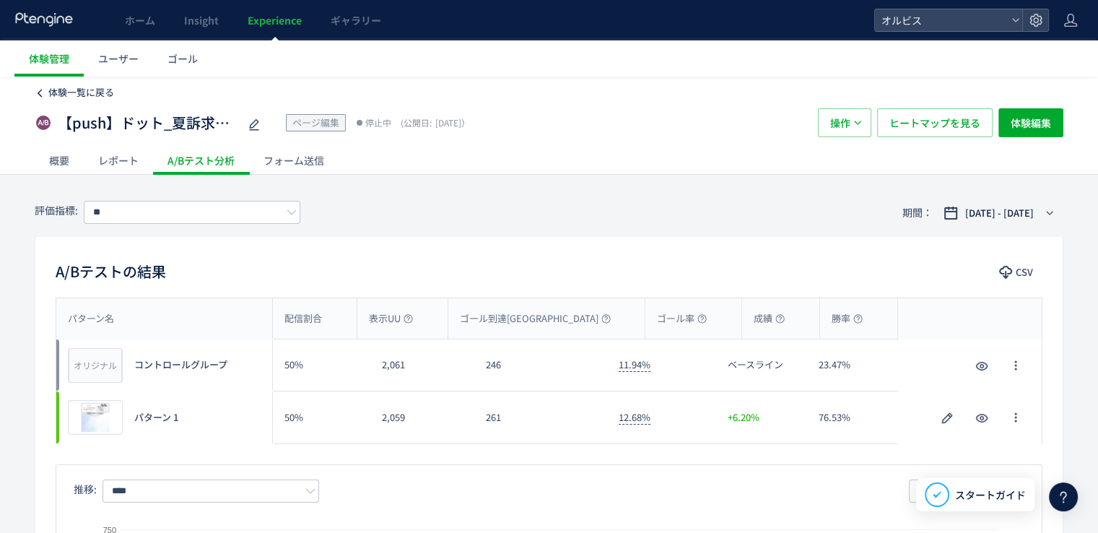
click at [85, 88] on span "体験一覧に戻る" at bounding box center [81, 92] width 66 height 14
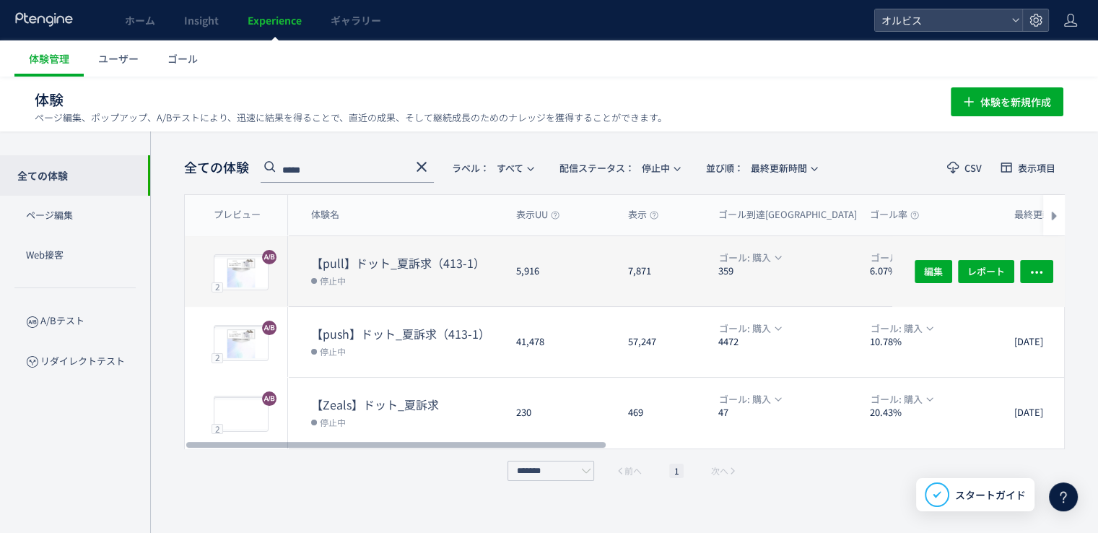
click at [372, 264] on dt "【pull】ドット_夏訴求（413-1）" at bounding box center [407, 263] width 193 height 17
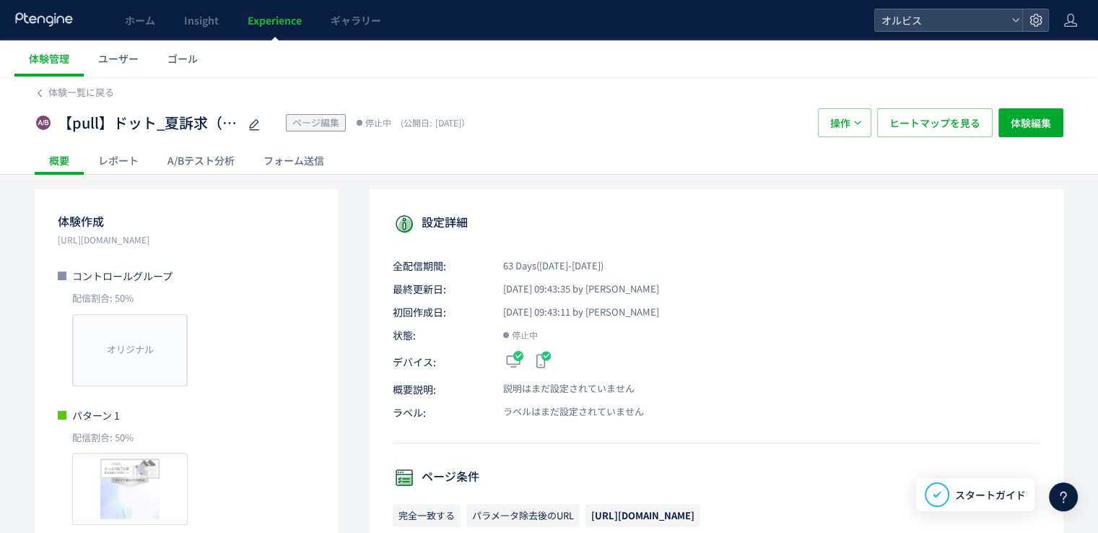
click at [193, 157] on div "A/Bテスト分析" at bounding box center [201, 160] width 96 height 29
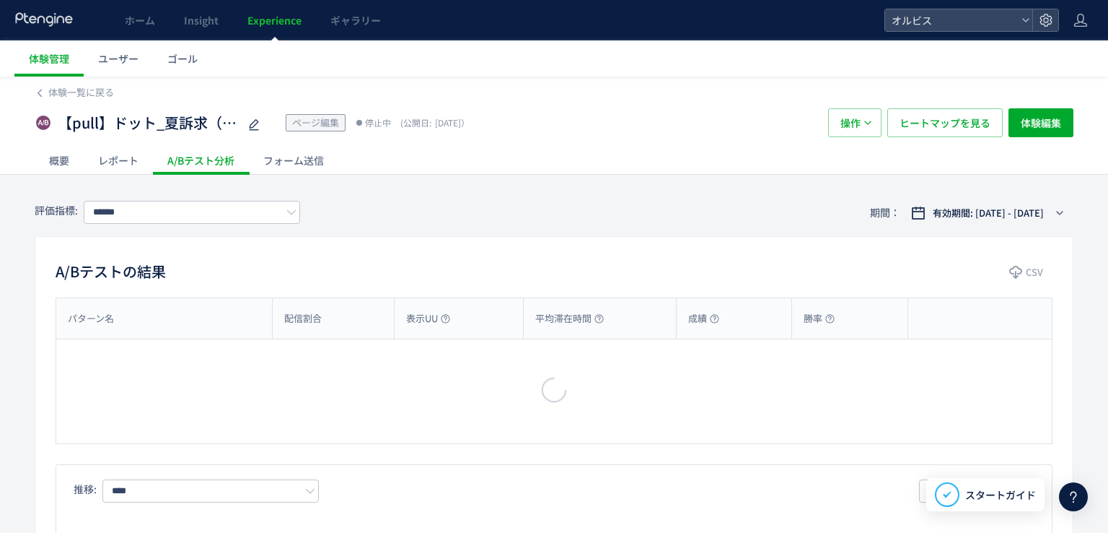
type input "**"
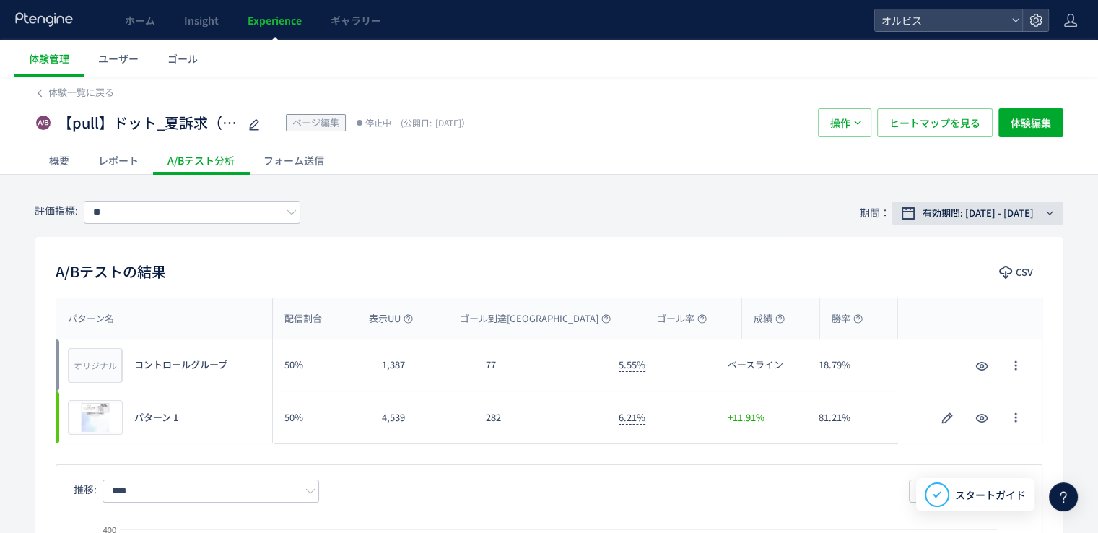
click at [933, 209] on span "有効期間: [DATE] - [DATE]" at bounding box center [977, 213] width 111 height 14
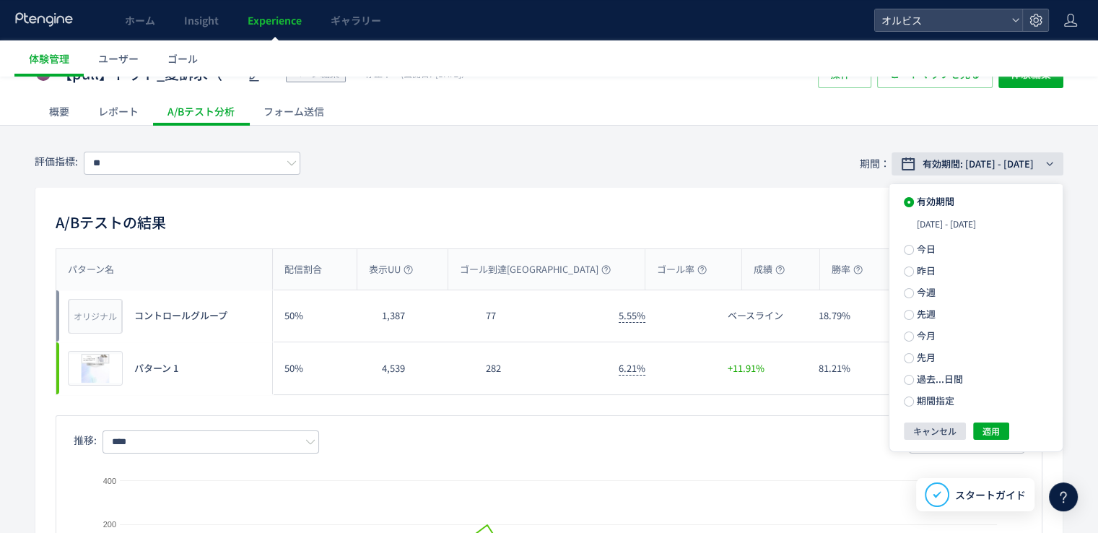
scroll to position [72, 0]
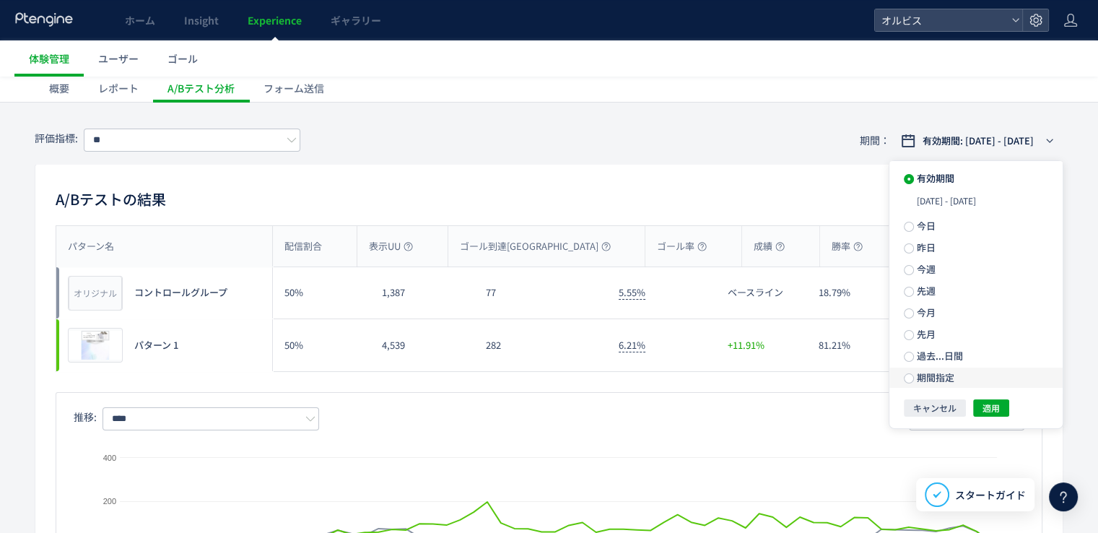
click at [932, 374] on span "期間指定" at bounding box center [934, 377] width 40 height 14
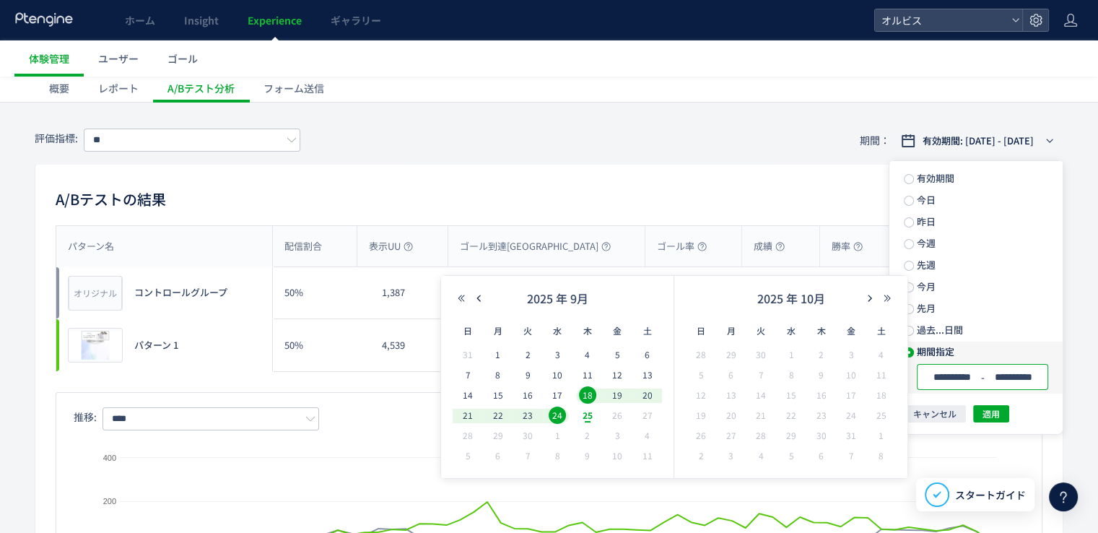
drag, startPoint x: 1001, startPoint y: 376, endPoint x: 878, endPoint y: 352, distance: 125.0
click at [999, 377] on input "**********" at bounding box center [1013, 377] width 54 height 11
click at [481, 298] on icon "button" at bounding box center [478, 298] width 9 height 9
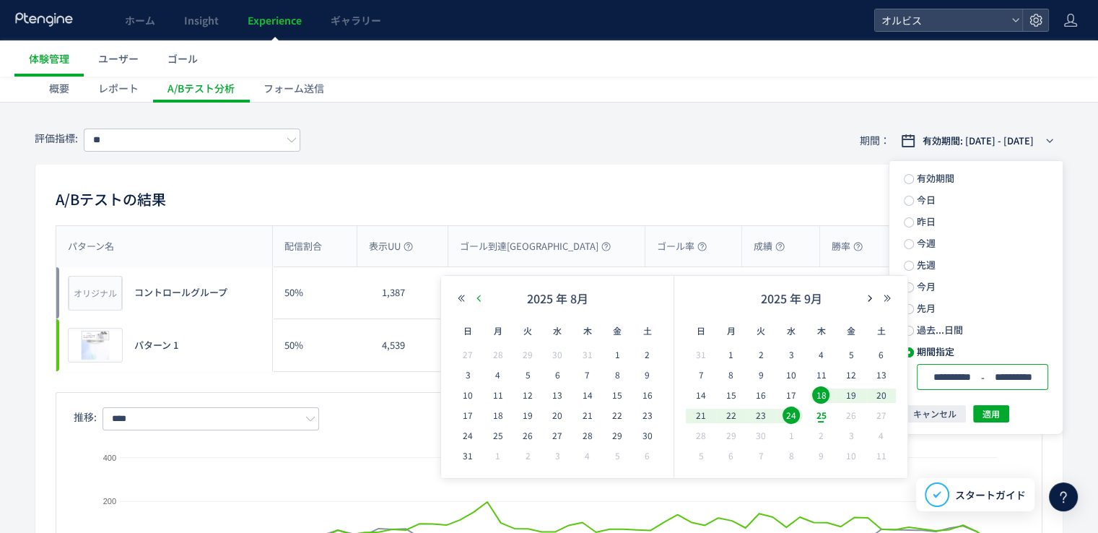
click at [481, 298] on icon "button" at bounding box center [478, 298] width 9 height 9
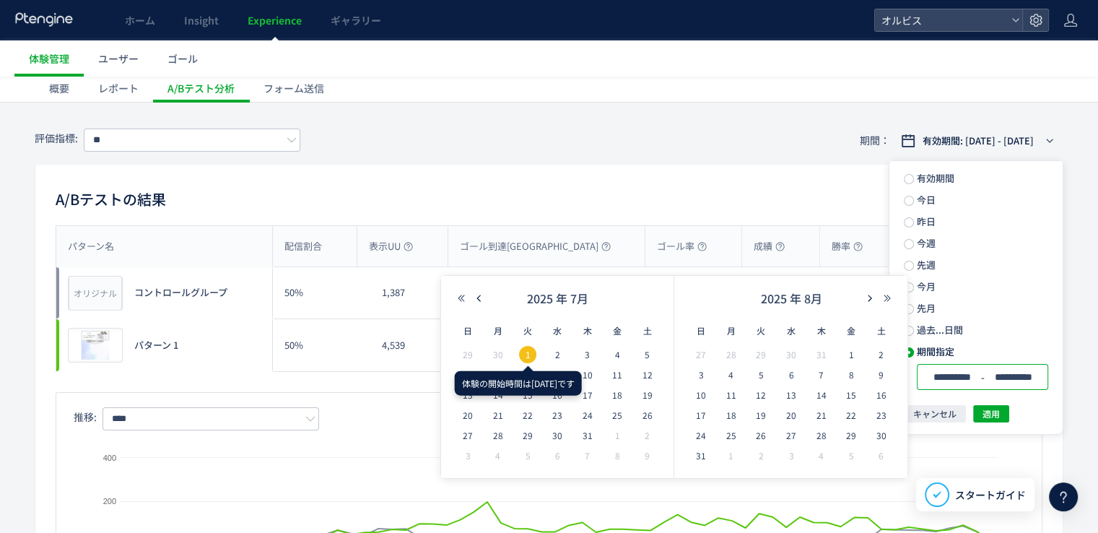
click at [531, 352] on span "1" at bounding box center [527, 354] width 17 height 17
drag, startPoint x: 502, startPoint y: 415, endPoint x: 588, endPoint y: 395, distance: 88.1
click at [502, 415] on span "21" at bounding box center [497, 414] width 17 height 17
type input "**********"
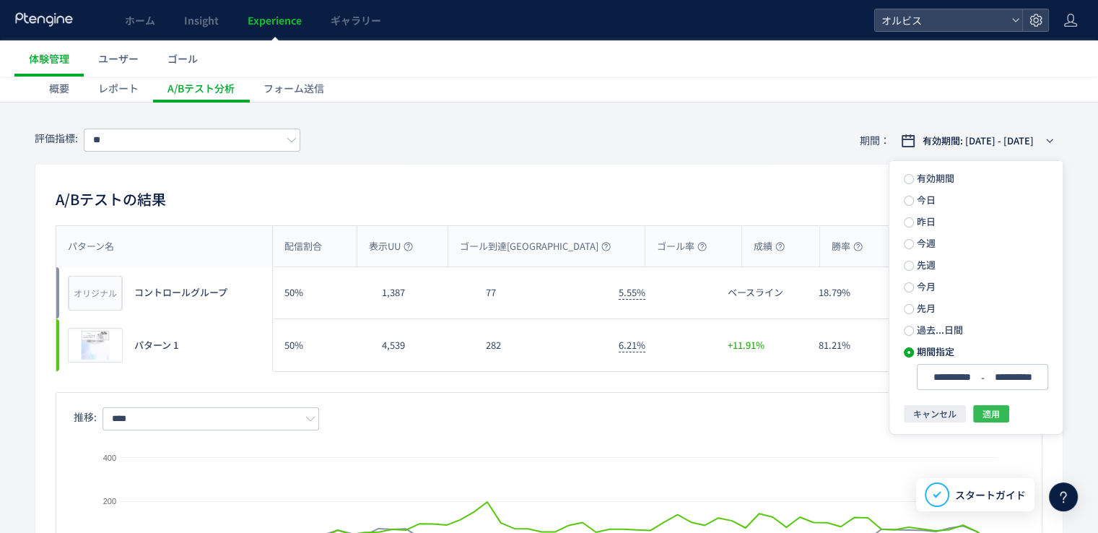
click at [993, 416] on span "適用" at bounding box center [990, 413] width 17 height 17
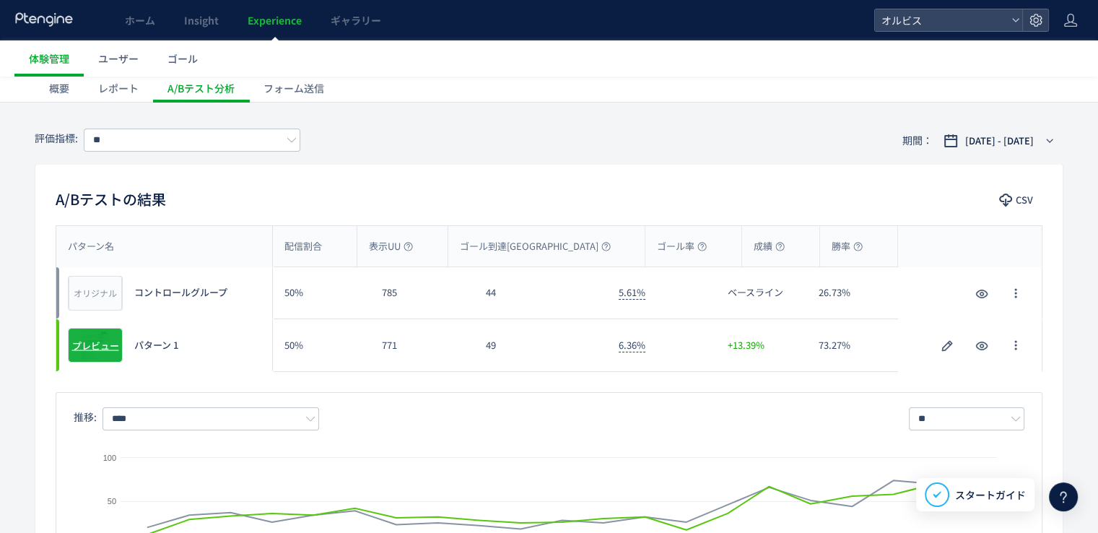
click at [97, 347] on span "プレビュー" at bounding box center [95, 345] width 47 height 14
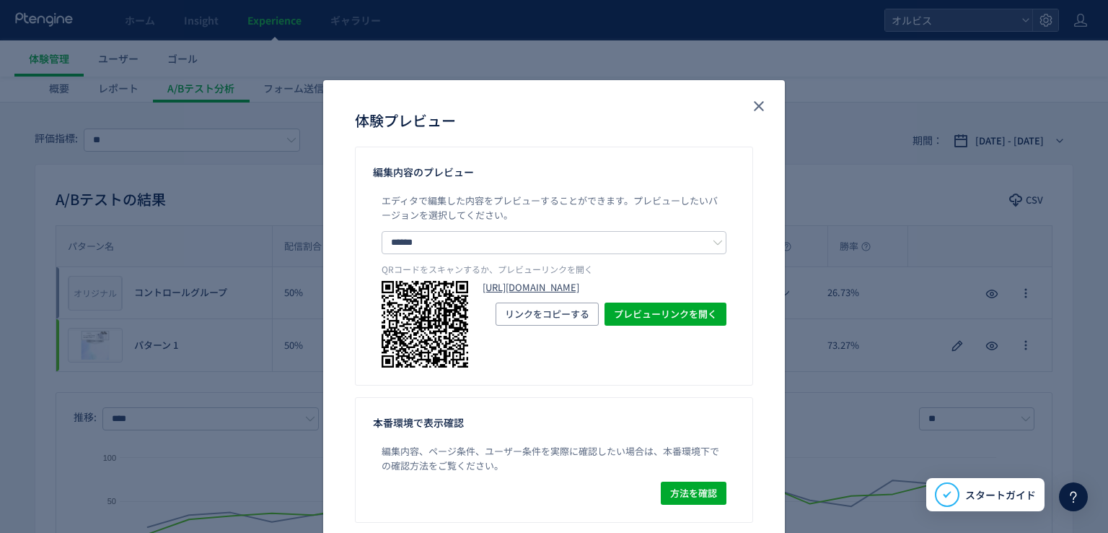
click at [540, 294] on link "https://pr.orbis.co.jp/cosmetics/udot/413-1/?preview_ptx_token=v4-fd5f04cd-d429…" at bounding box center [605, 288] width 244 height 14
click at [750, 105] on icon "close" at bounding box center [758, 105] width 17 height 17
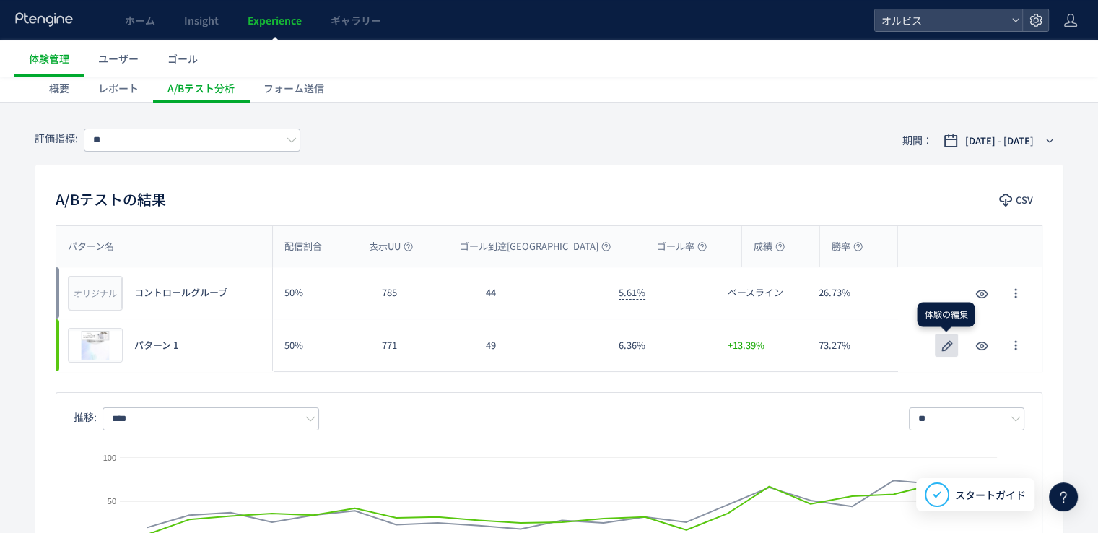
click at [939, 342] on icon "button" at bounding box center [946, 345] width 17 height 17
